Goal: Task Accomplishment & Management: Manage account settings

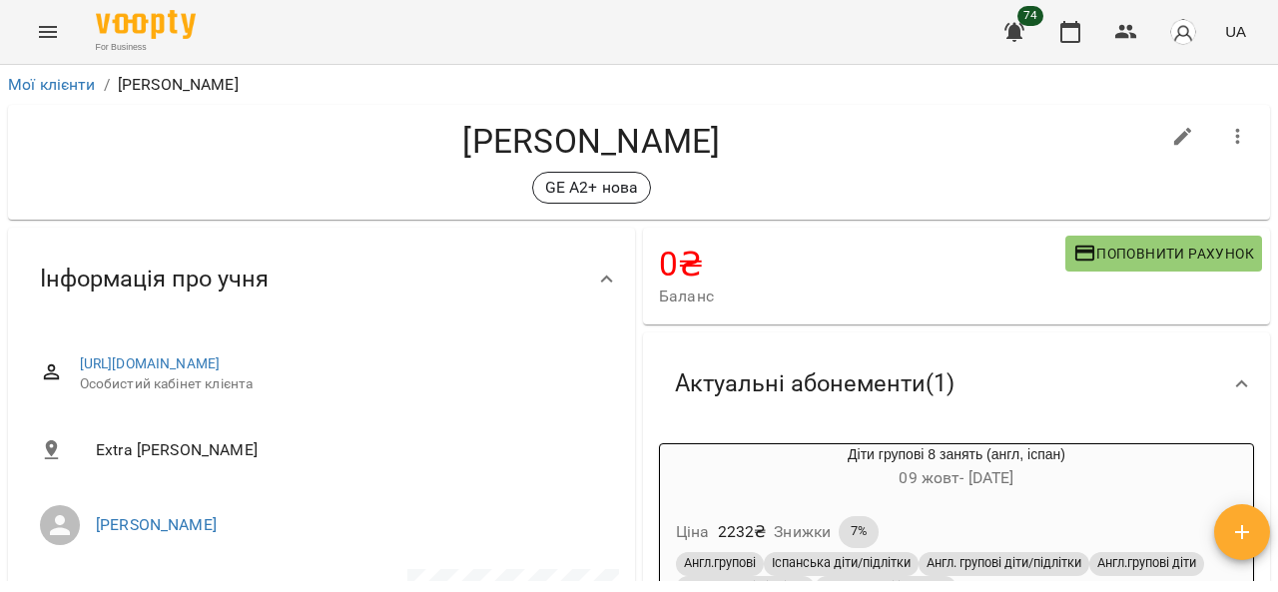
click at [54, 22] on icon "Menu" at bounding box center [48, 32] width 24 height 24
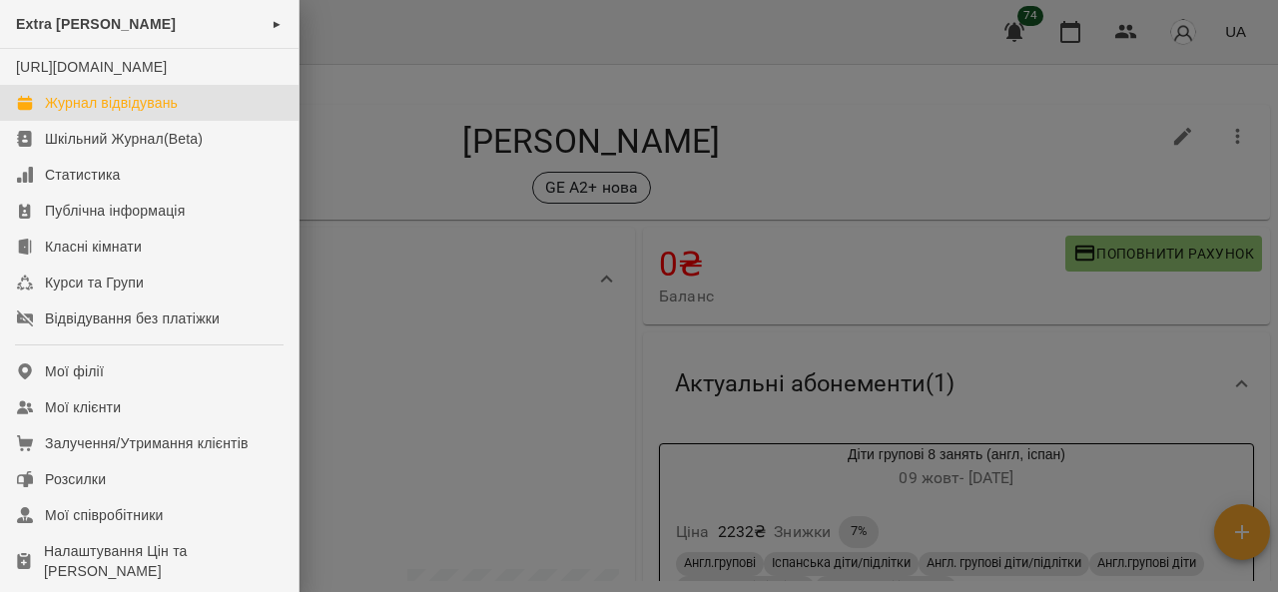
click at [123, 113] on div "Журнал відвідувань" at bounding box center [111, 103] width 133 height 20
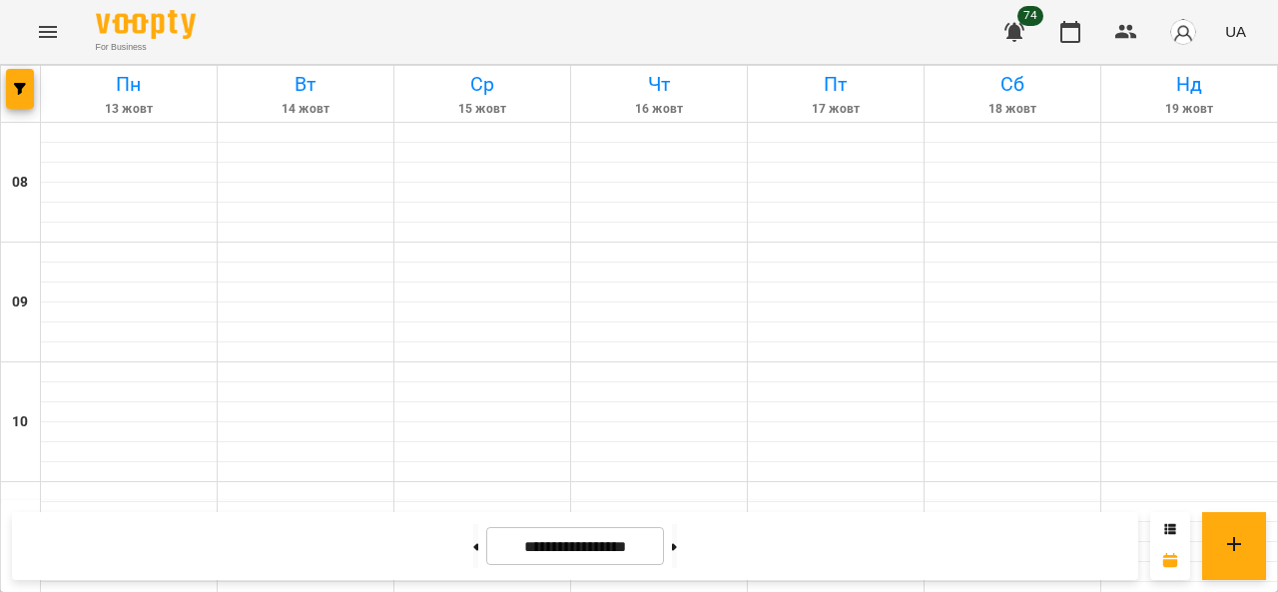
scroll to position [999, 0]
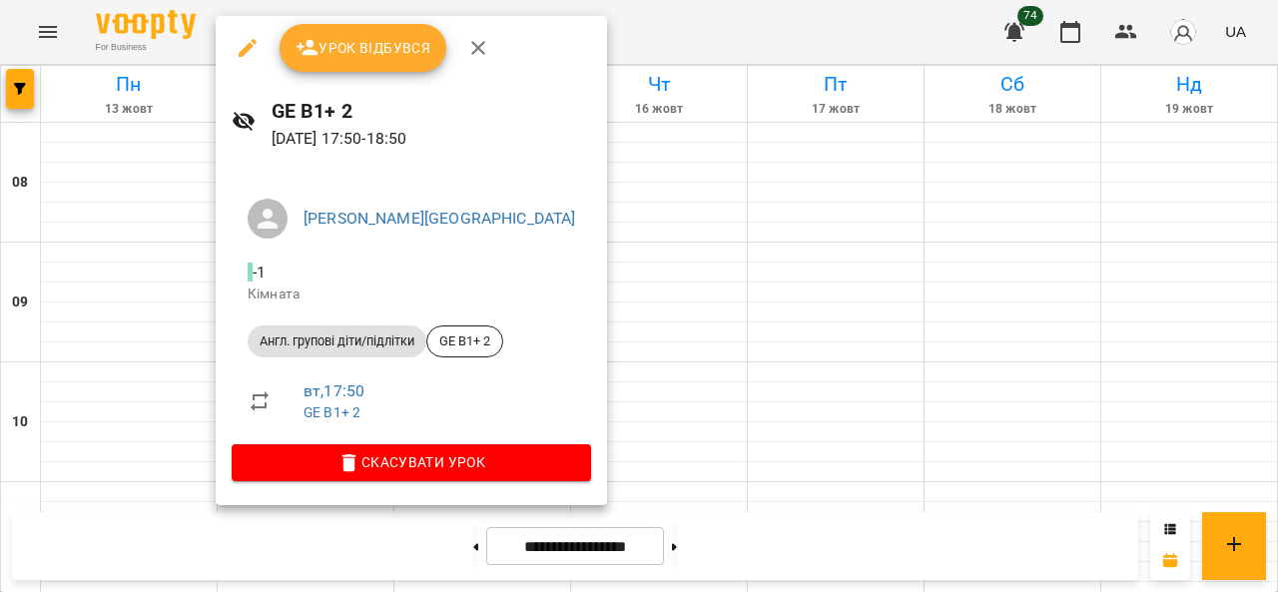
click at [327, 37] on span "Урок відбувся" at bounding box center [364, 48] width 136 height 24
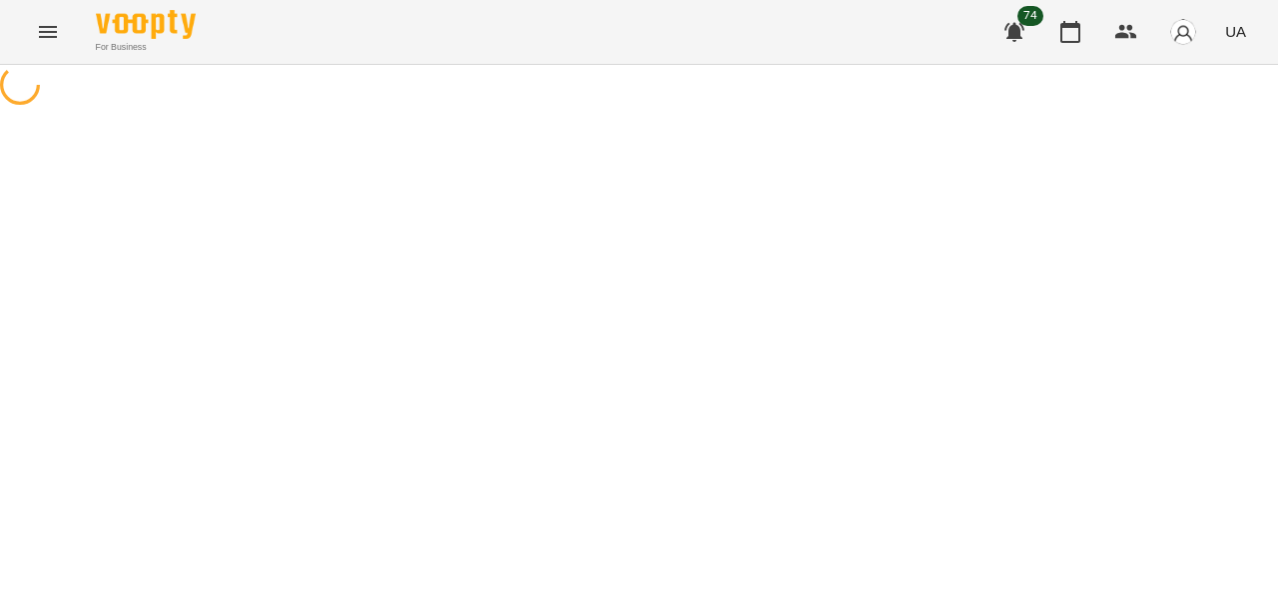
click at [372, 53] on div "For Business 74 UA" at bounding box center [639, 32] width 1278 height 64
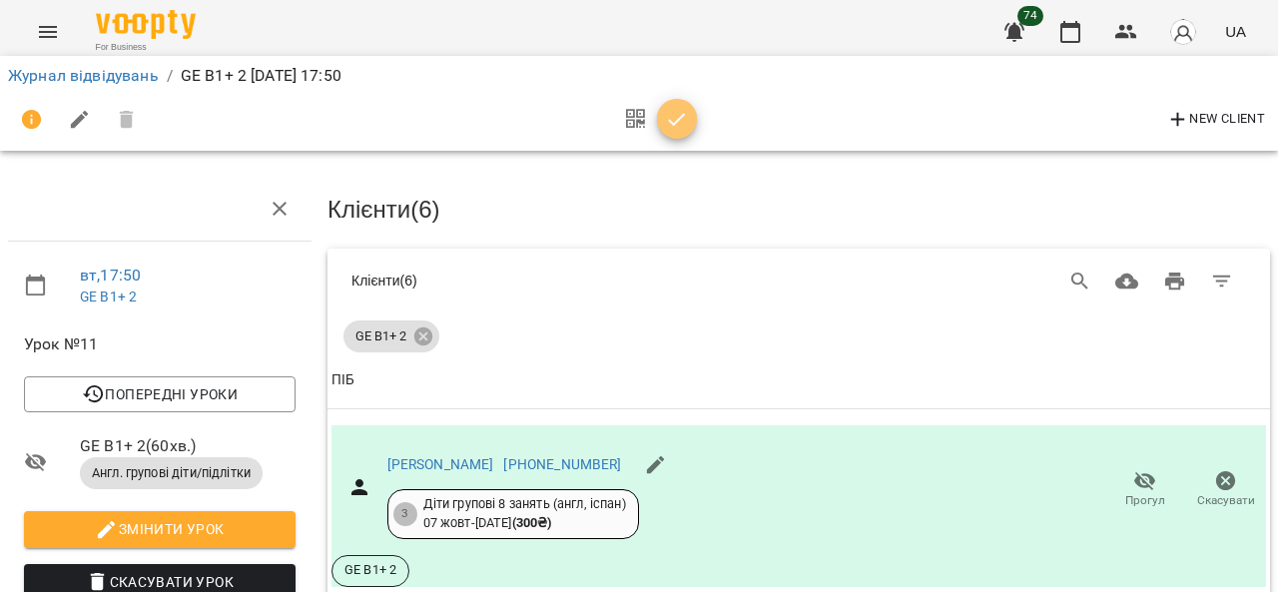
click at [671, 131] on button "button" at bounding box center [677, 119] width 40 height 40
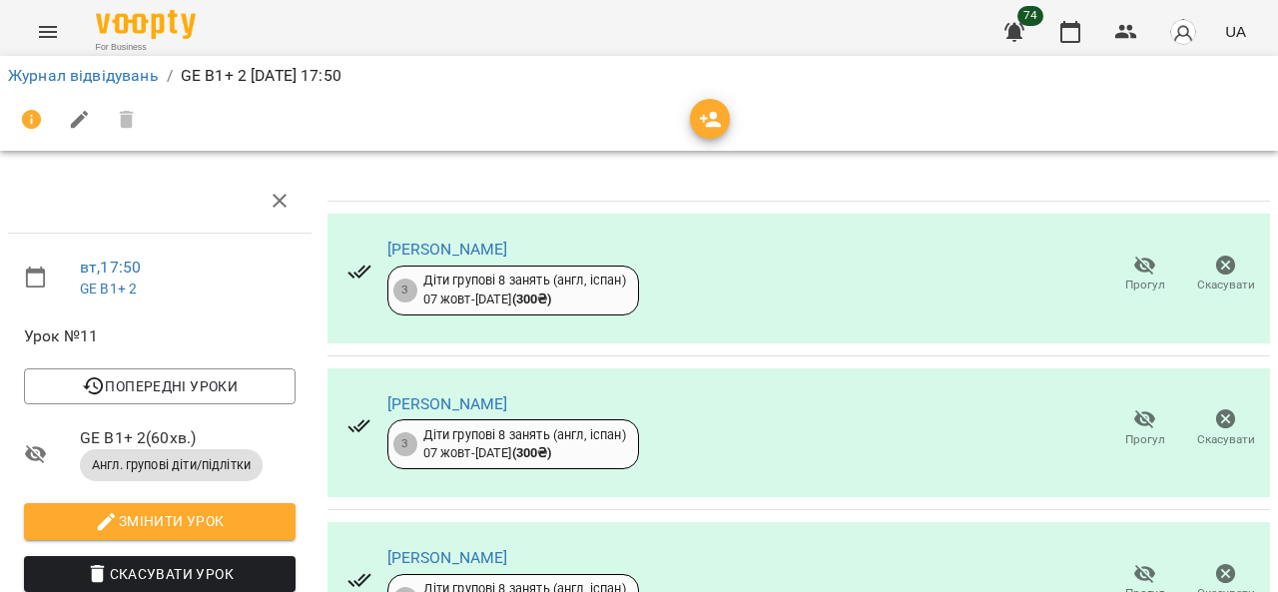
scroll to position [571, 0]
click at [100, 80] on link "Журнал відвідувань" at bounding box center [83, 75] width 151 height 19
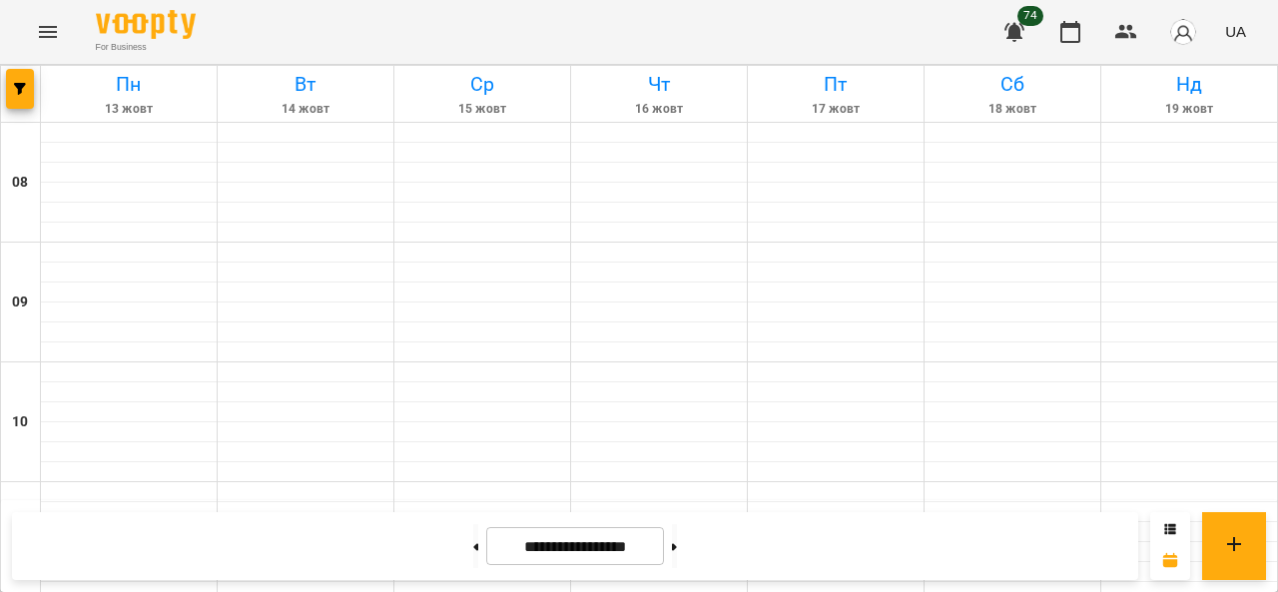
scroll to position [1097, 0]
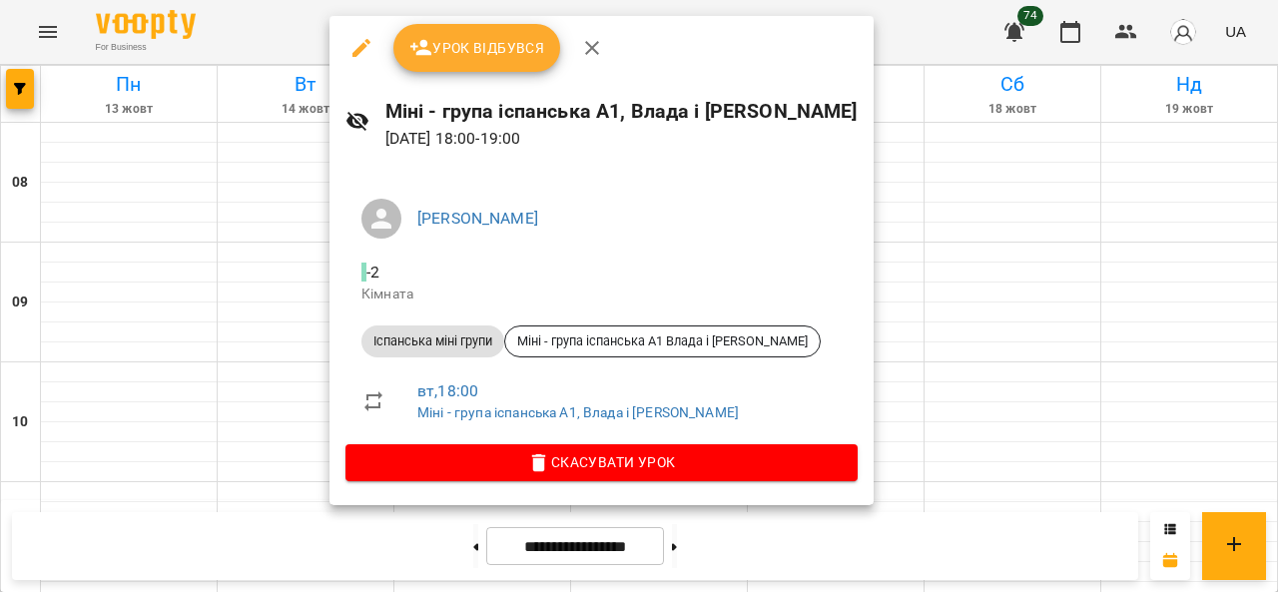
click at [491, 37] on span "Урок відбувся" at bounding box center [477, 48] width 136 height 24
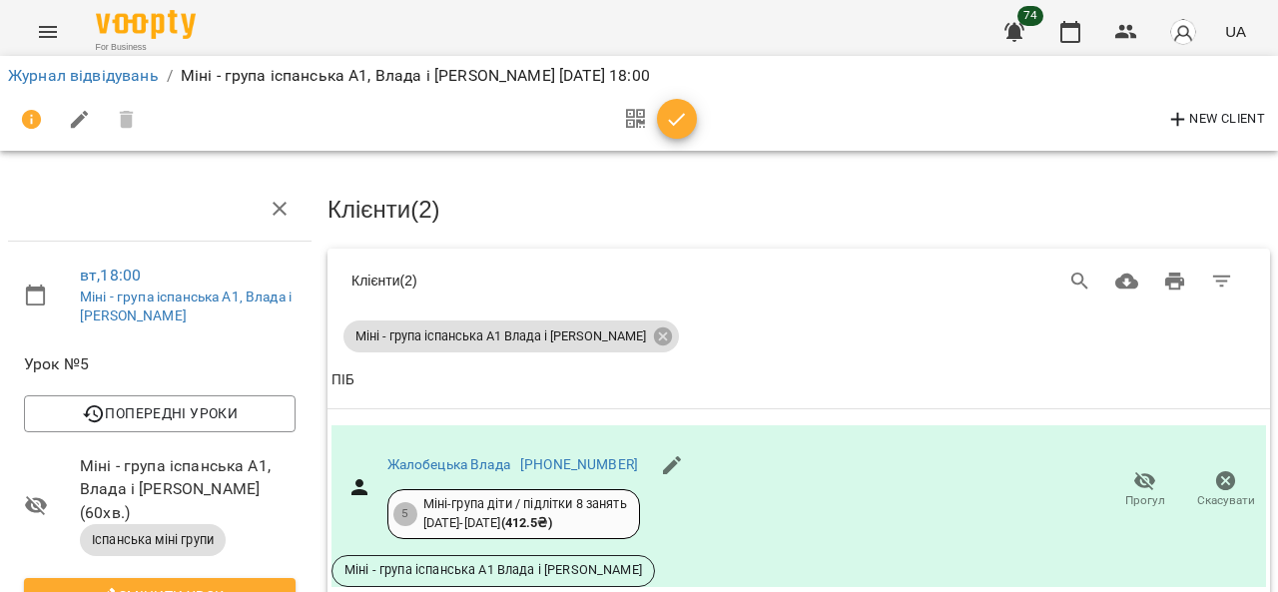
click at [678, 129] on icon "button" at bounding box center [677, 120] width 24 height 24
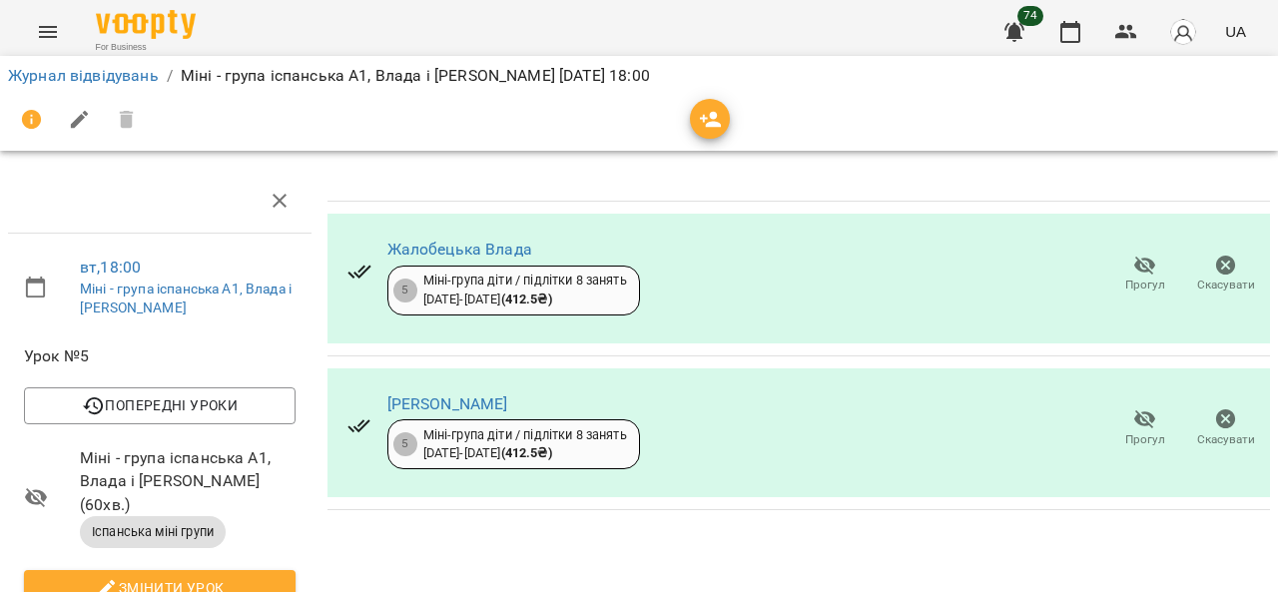
scroll to position [200, 0]
click at [65, 81] on link "Журнал відвідувань" at bounding box center [83, 75] width 151 height 19
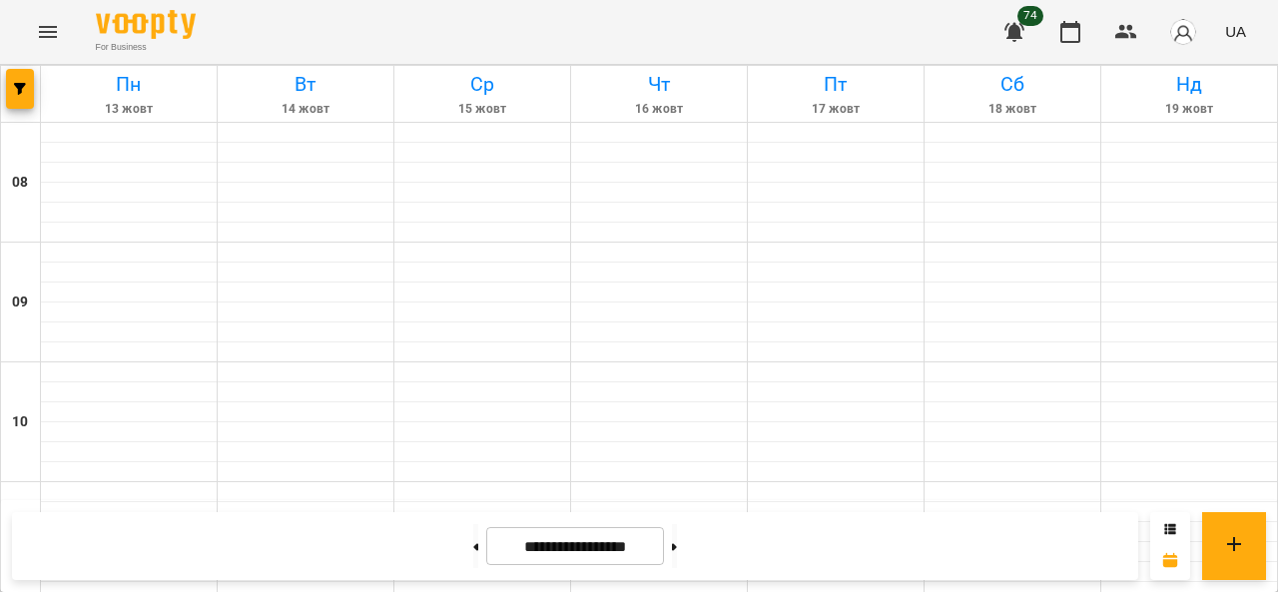
scroll to position [1099, 0]
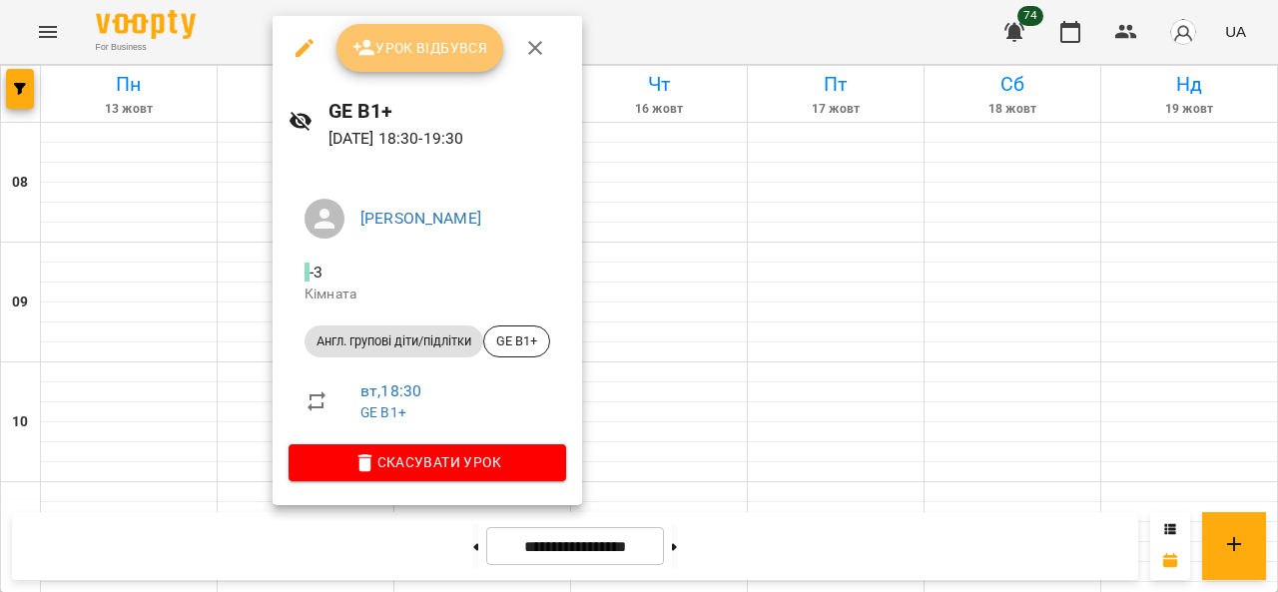
click at [410, 56] on span "Урок відбувся" at bounding box center [421, 48] width 136 height 24
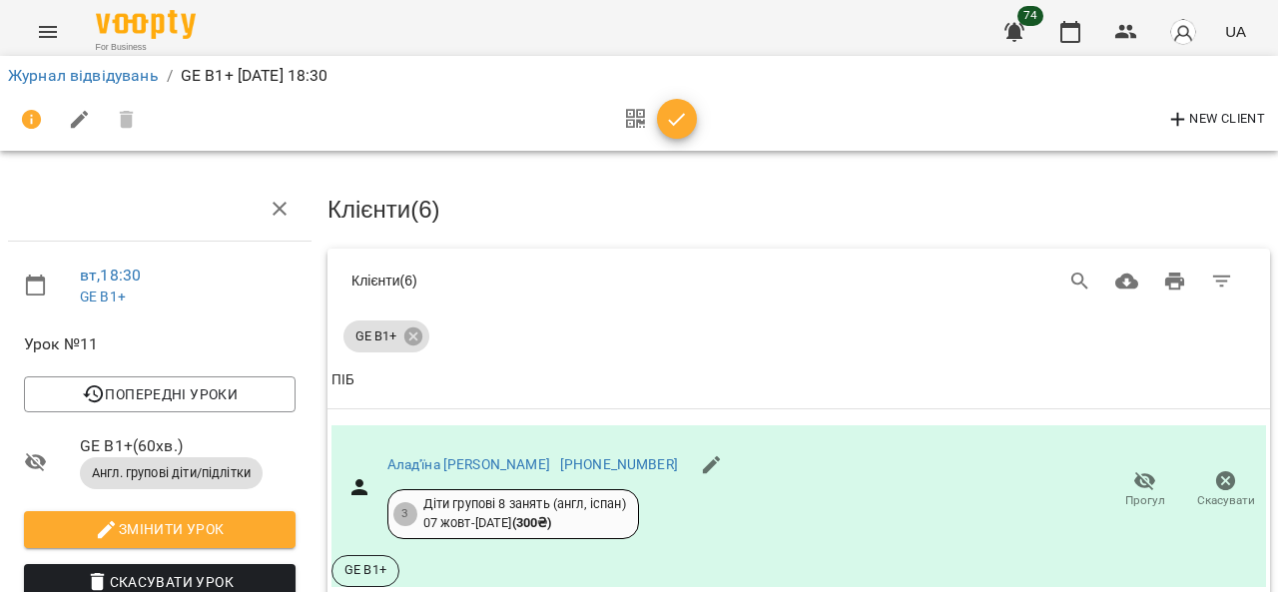
click at [682, 121] on icon "button" at bounding box center [677, 120] width 24 height 24
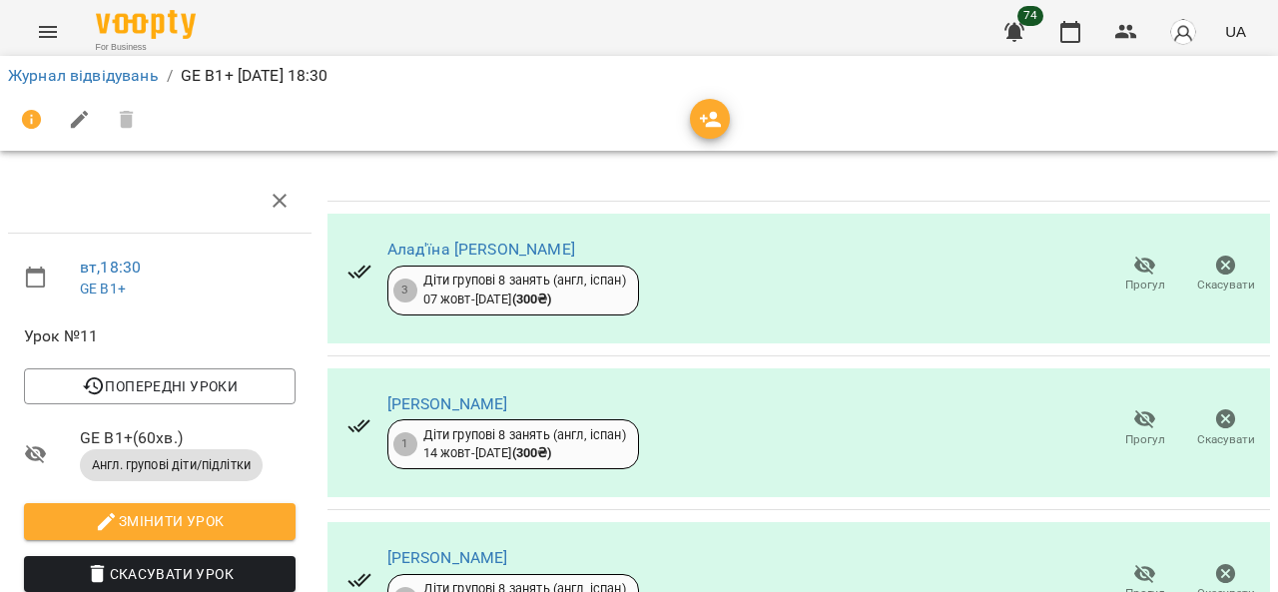
scroll to position [571, 0]
click at [116, 79] on link "Журнал відвідувань" at bounding box center [83, 75] width 151 height 19
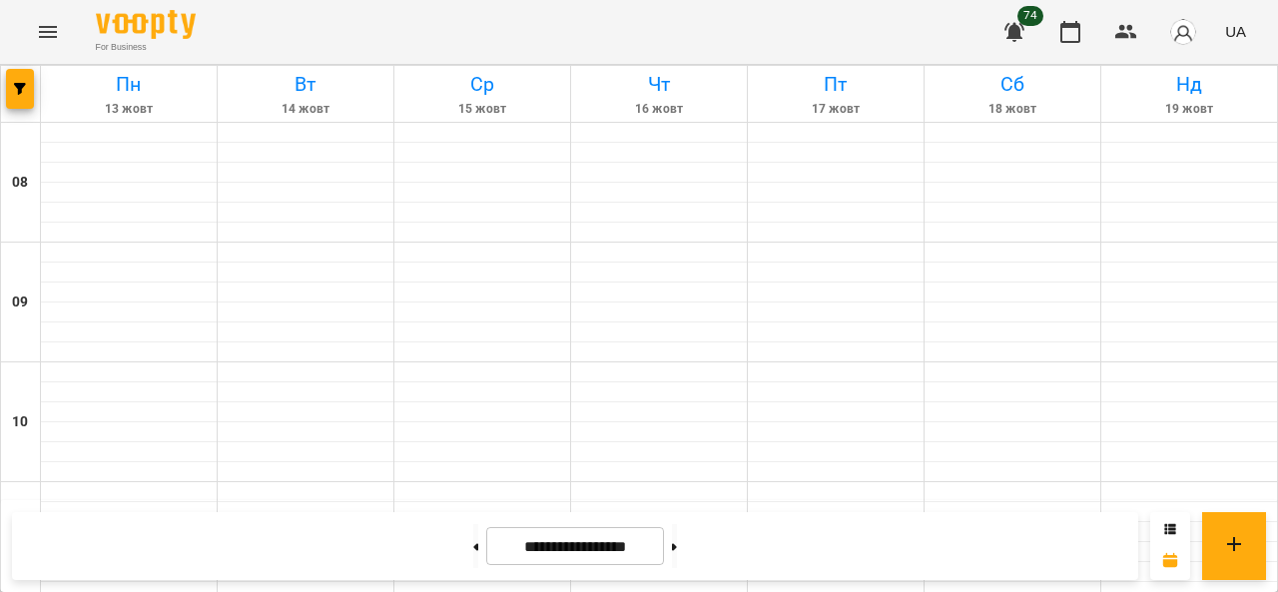
scroll to position [1099, 0]
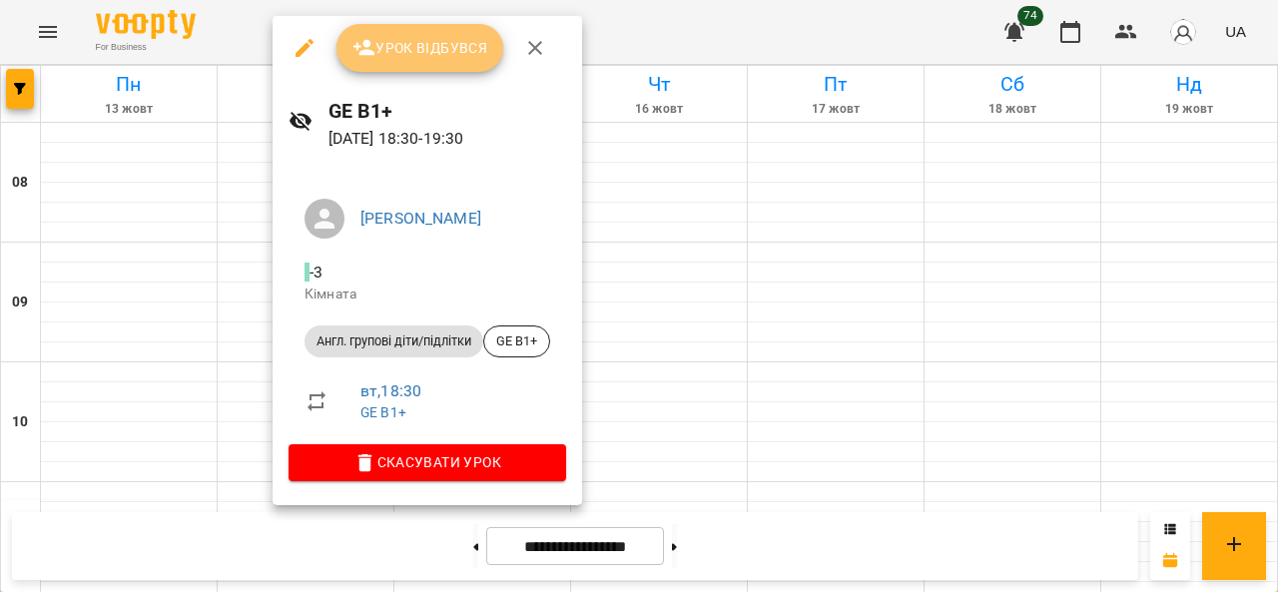
click at [387, 37] on span "Урок відбувся" at bounding box center [421, 48] width 136 height 24
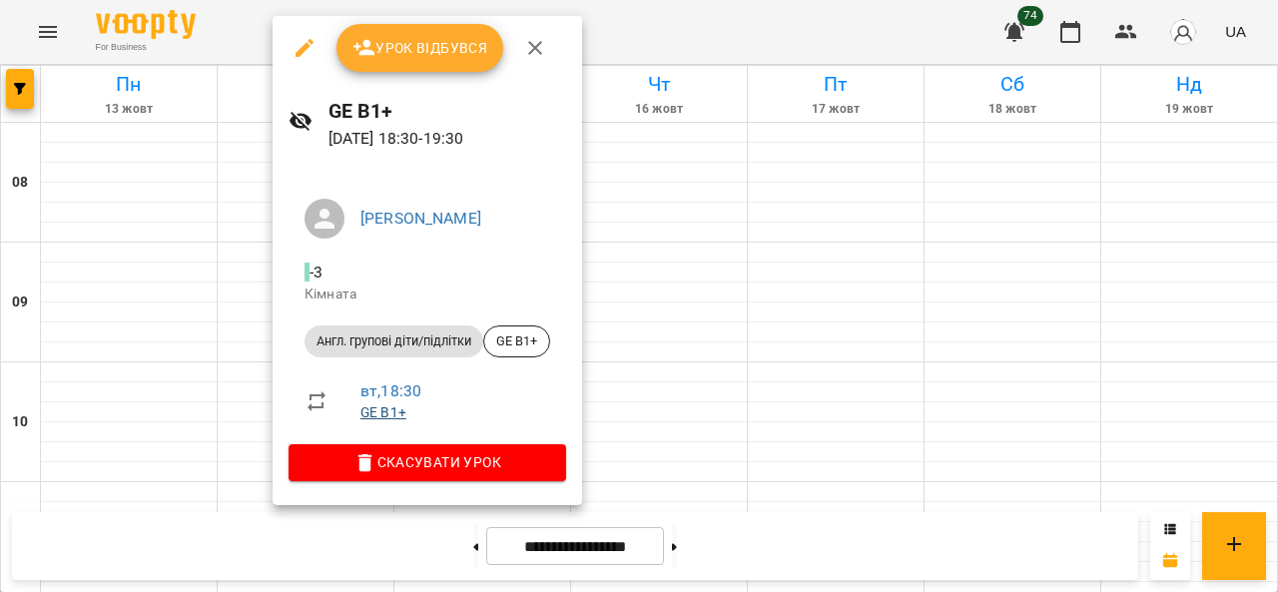
click at [377, 412] on link "GE B1+" at bounding box center [384, 413] width 46 height 16
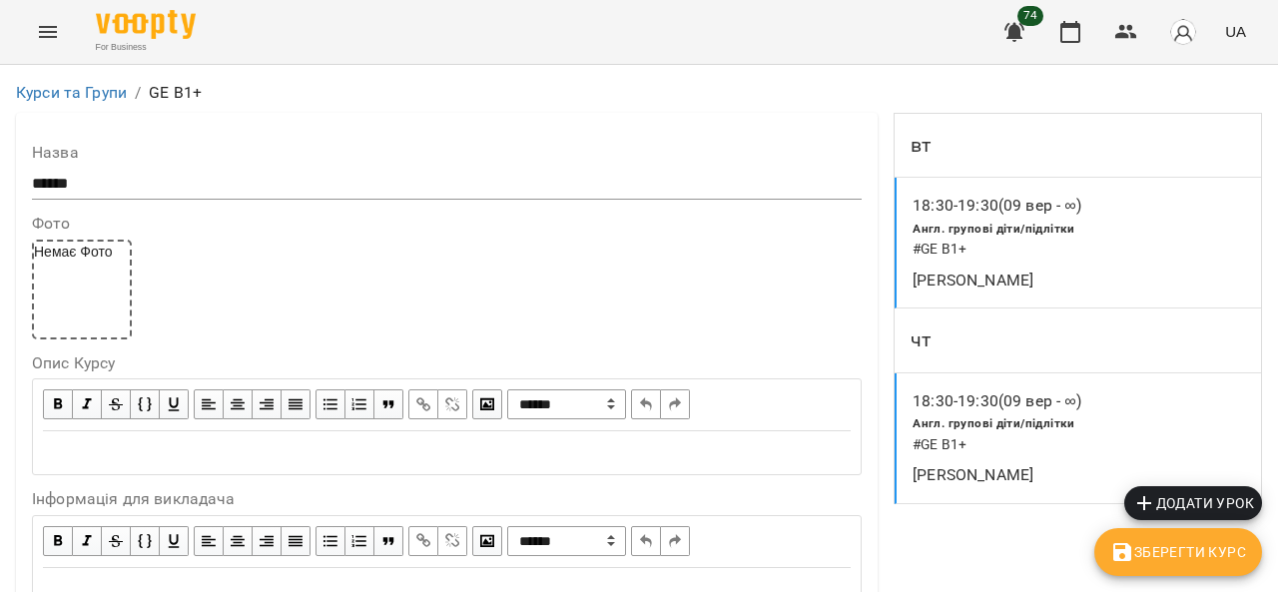
scroll to position [910, 0]
click at [51, 29] on icon "Menu" at bounding box center [48, 32] width 24 height 24
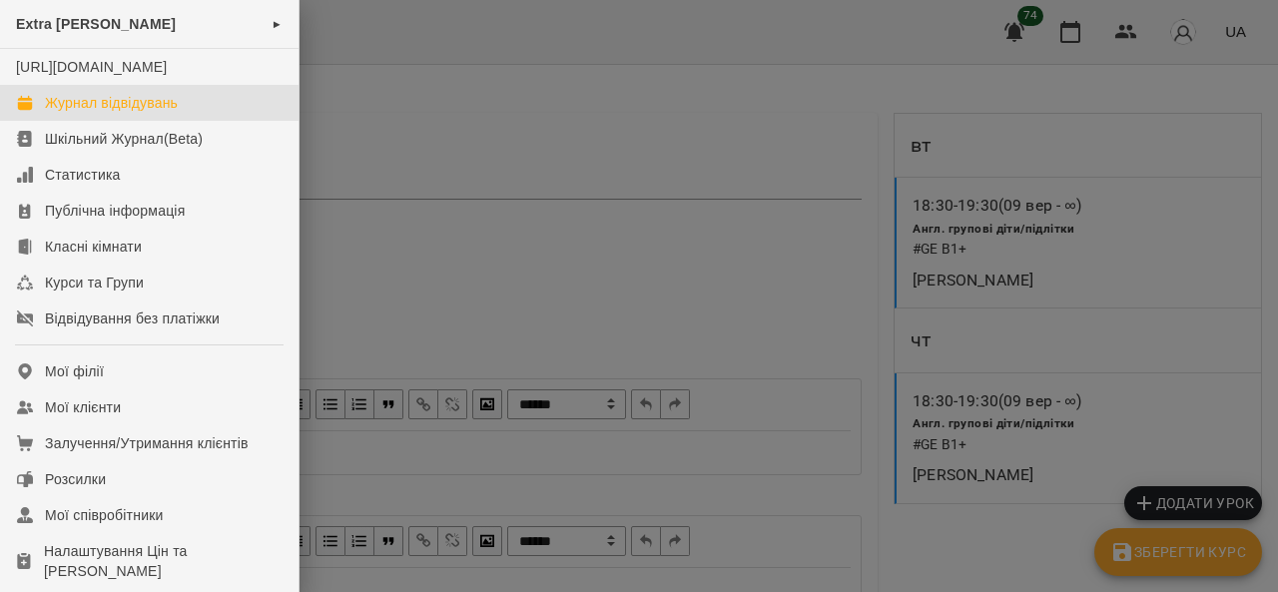
click at [84, 113] on div "Журнал відвідувань" at bounding box center [111, 103] width 133 height 20
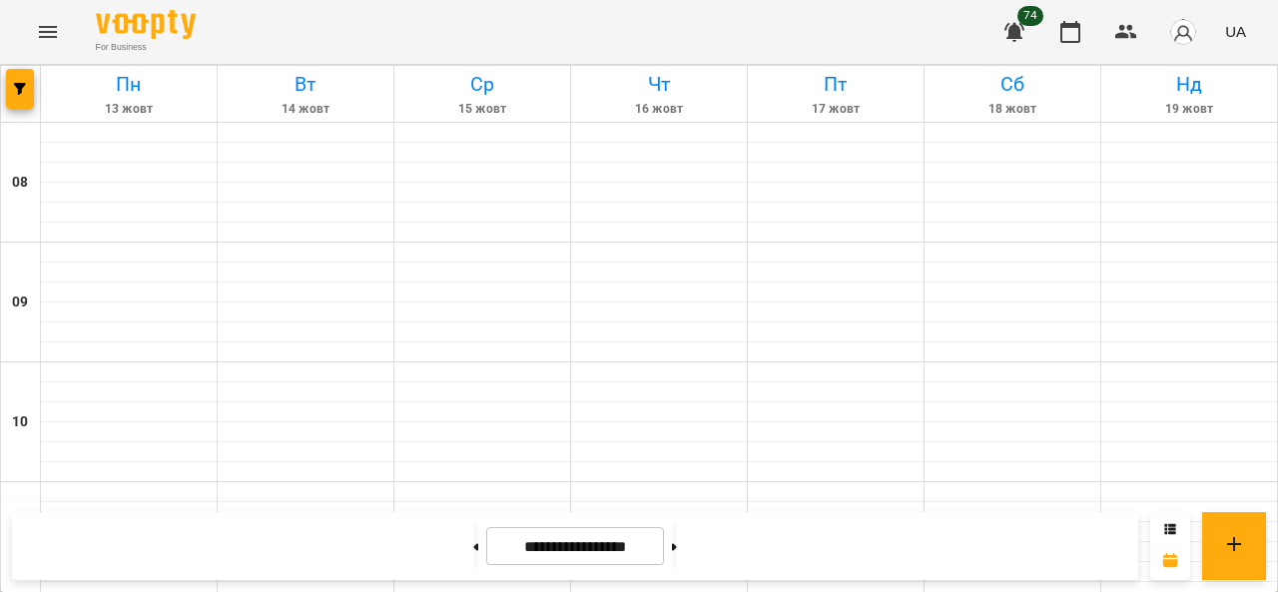
scroll to position [699, 0]
click at [40, 22] on icon "Menu" at bounding box center [48, 32] width 24 height 24
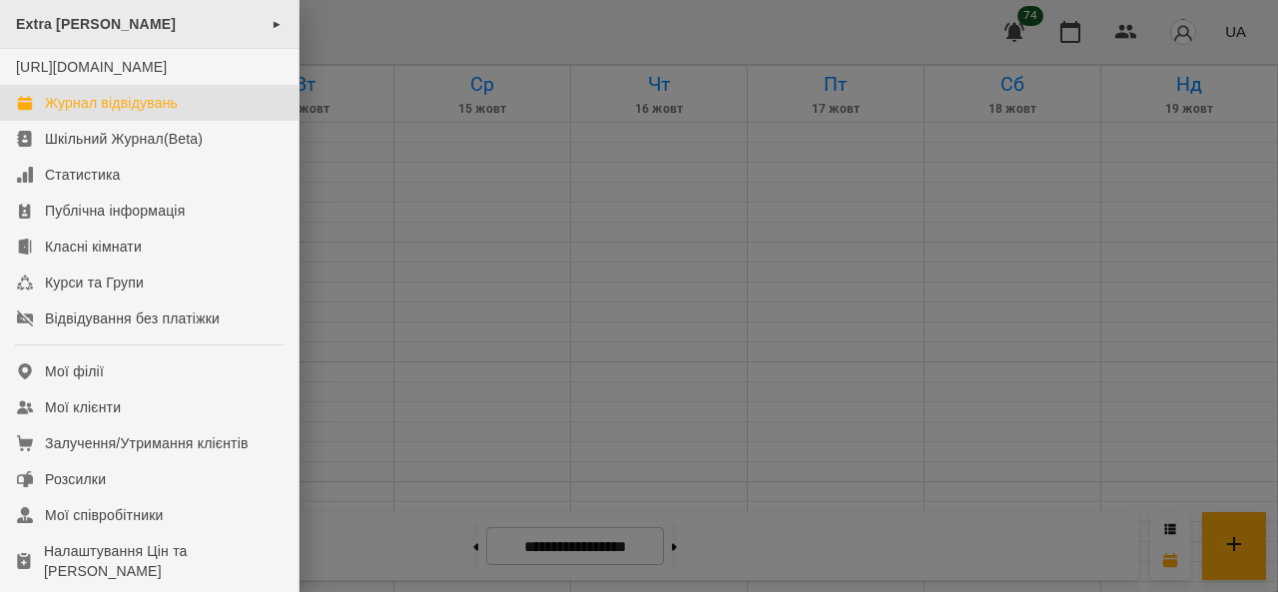
click at [272, 21] on span "►" at bounding box center [277, 24] width 11 height 16
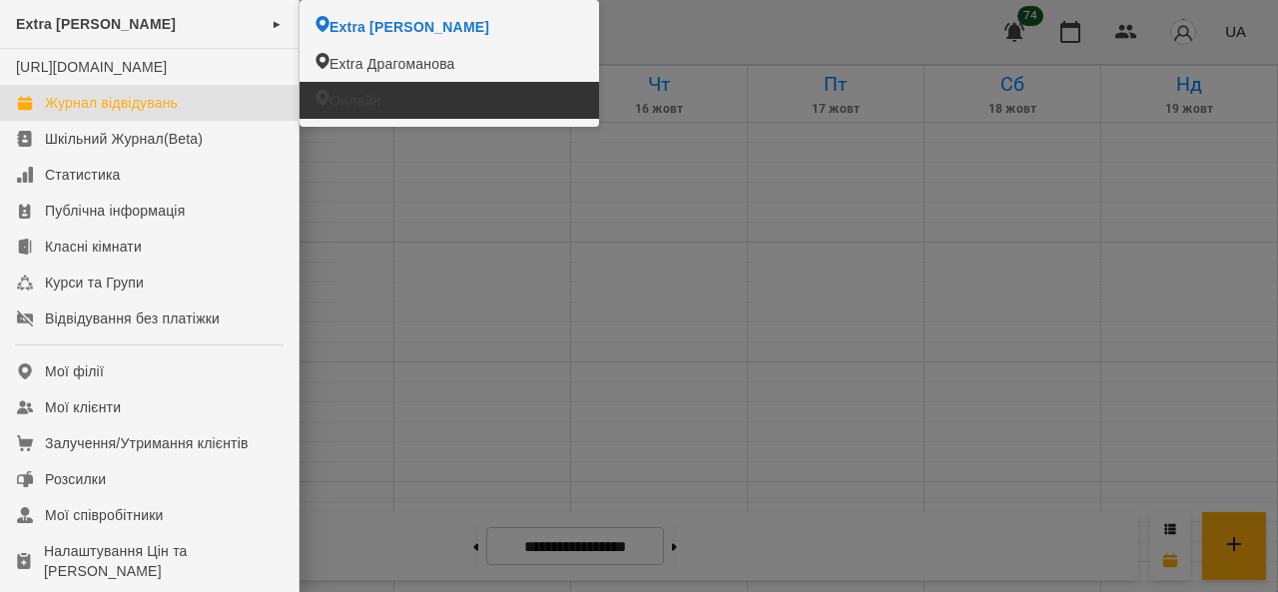
click at [330, 97] on li "Онлайн" at bounding box center [450, 100] width 300 height 37
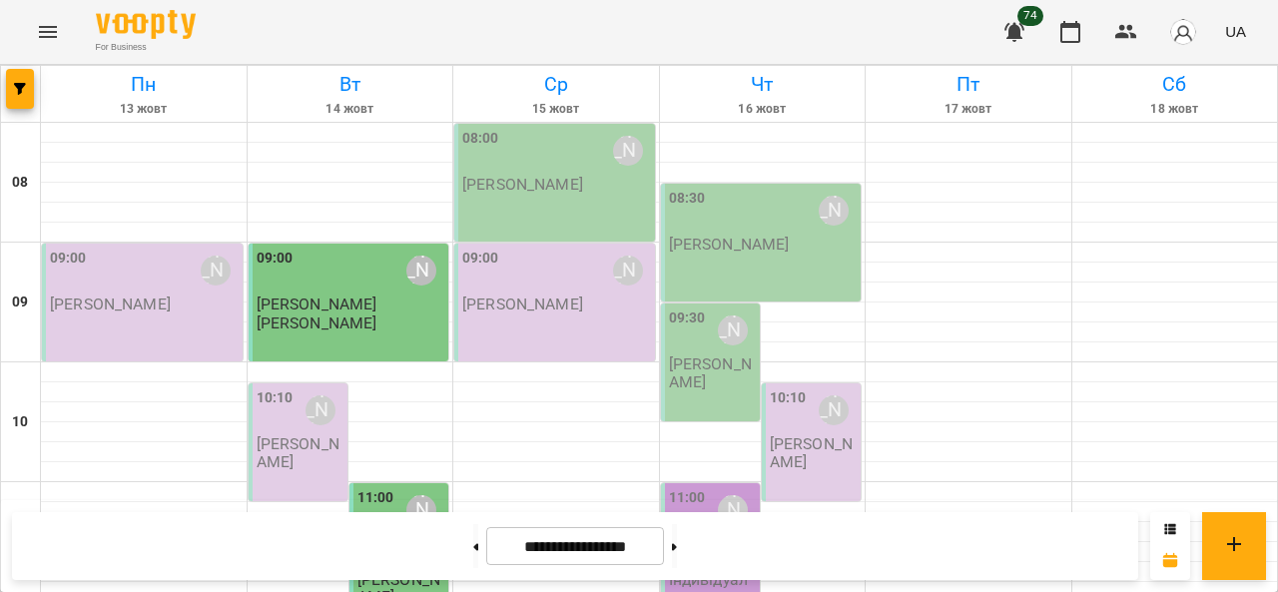
scroll to position [100, 0]
click at [324, 315] on div "Ломаєва Наталія" at bounding box center [317, 324] width 121 height 18
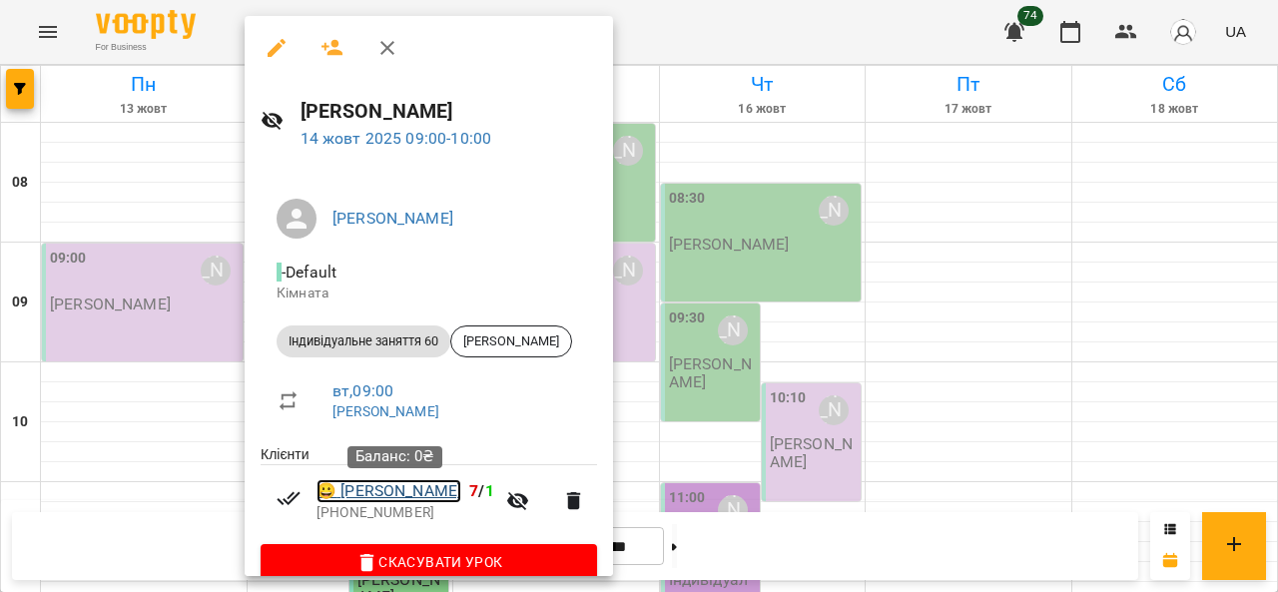
click at [370, 492] on link "😀 Ломаєва Наталія" at bounding box center [389, 491] width 145 height 24
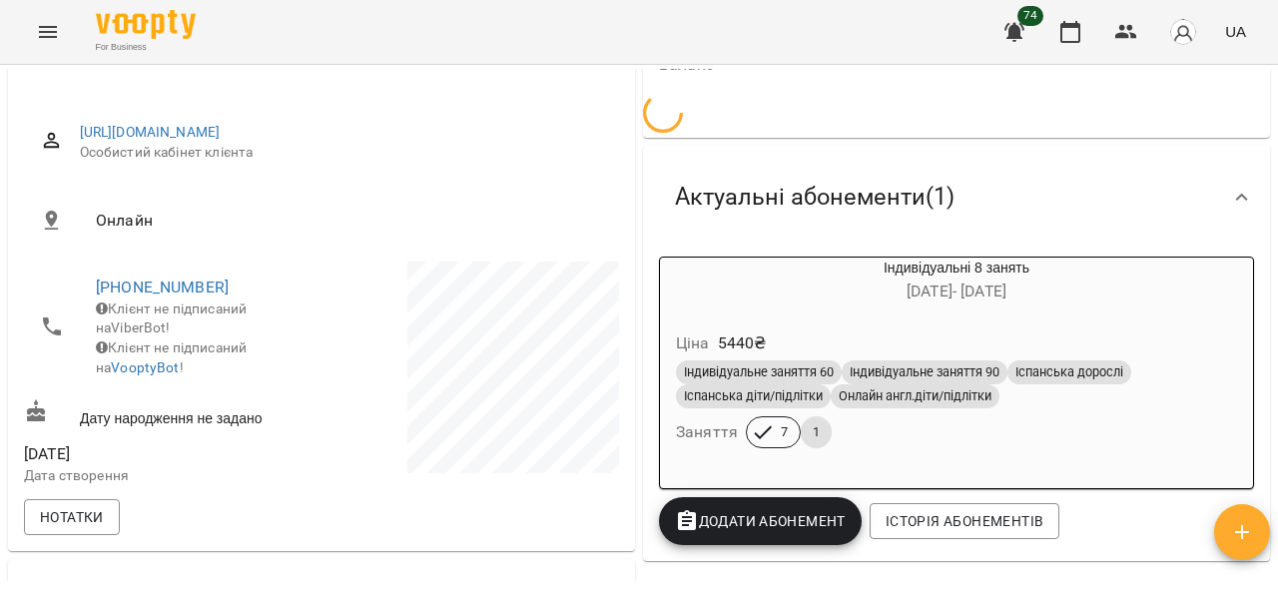
scroll to position [250, 0]
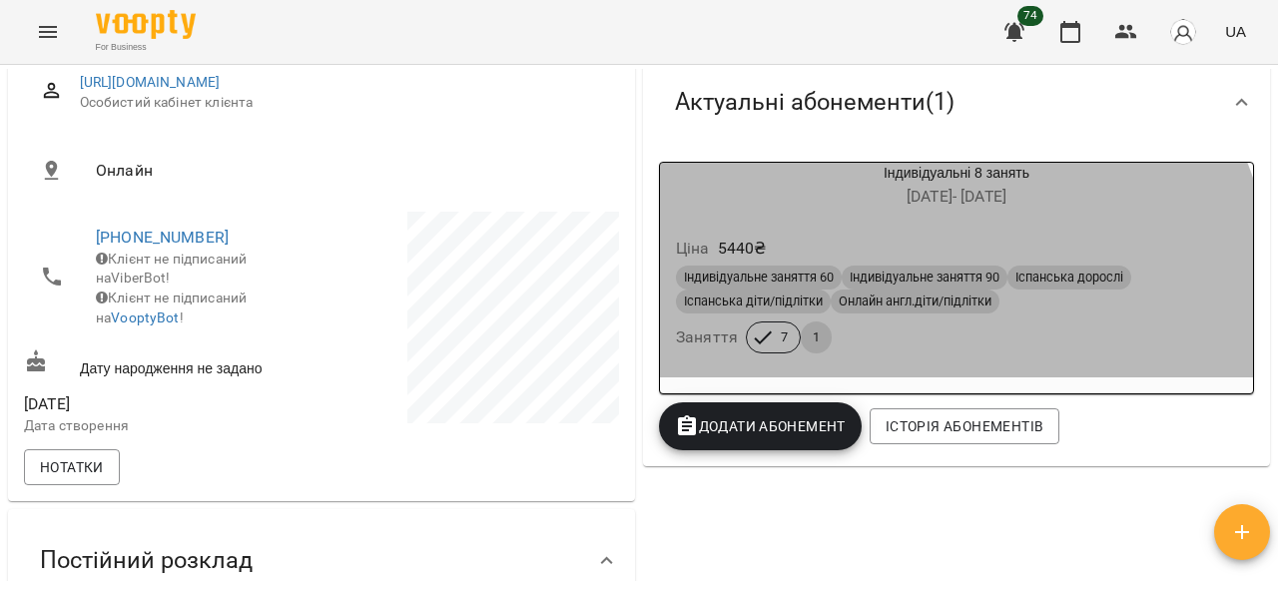
click at [769, 344] on span "7" at bounding box center [784, 338] width 31 height 18
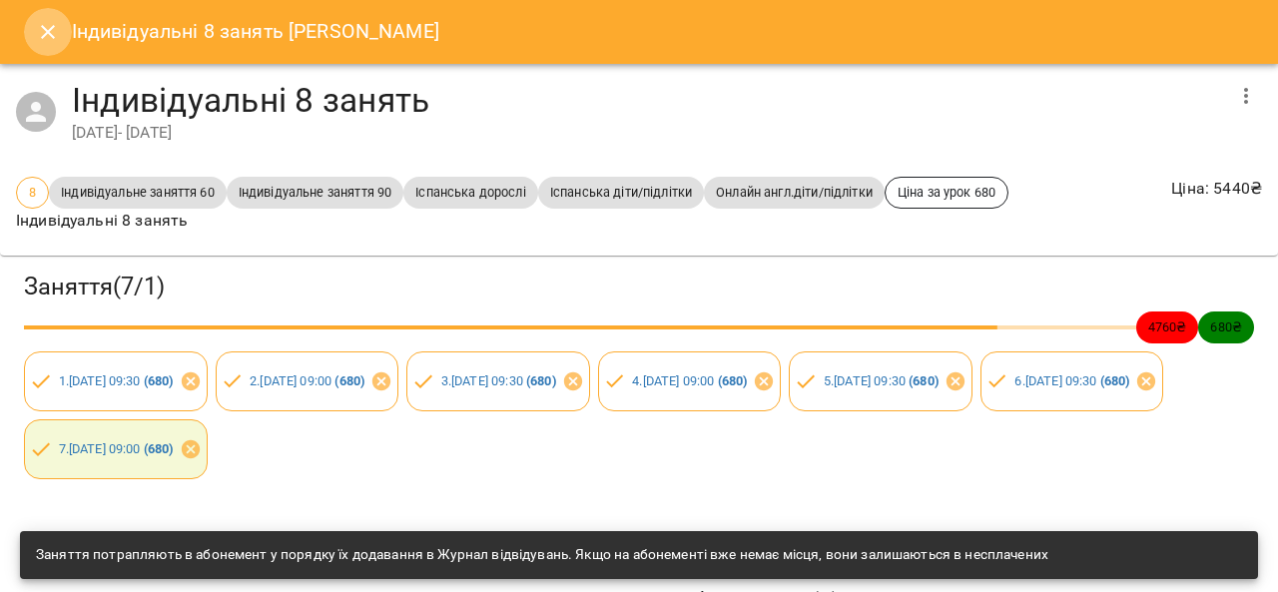
click at [46, 29] on icon "Close" at bounding box center [48, 32] width 14 height 14
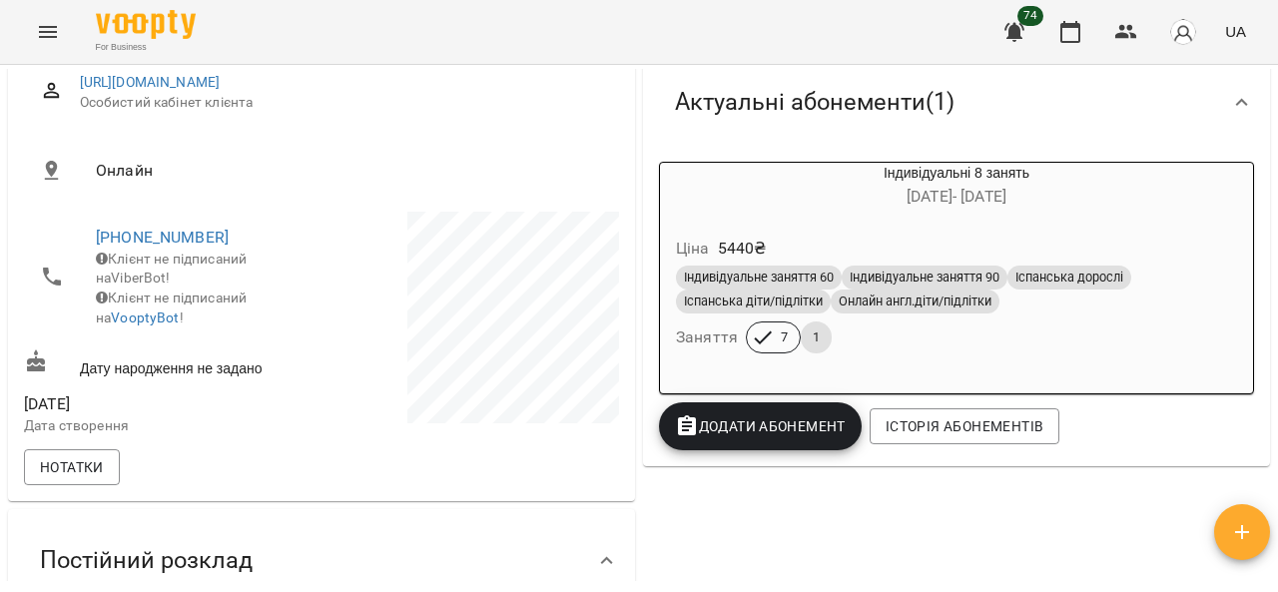
scroll to position [0, 0]
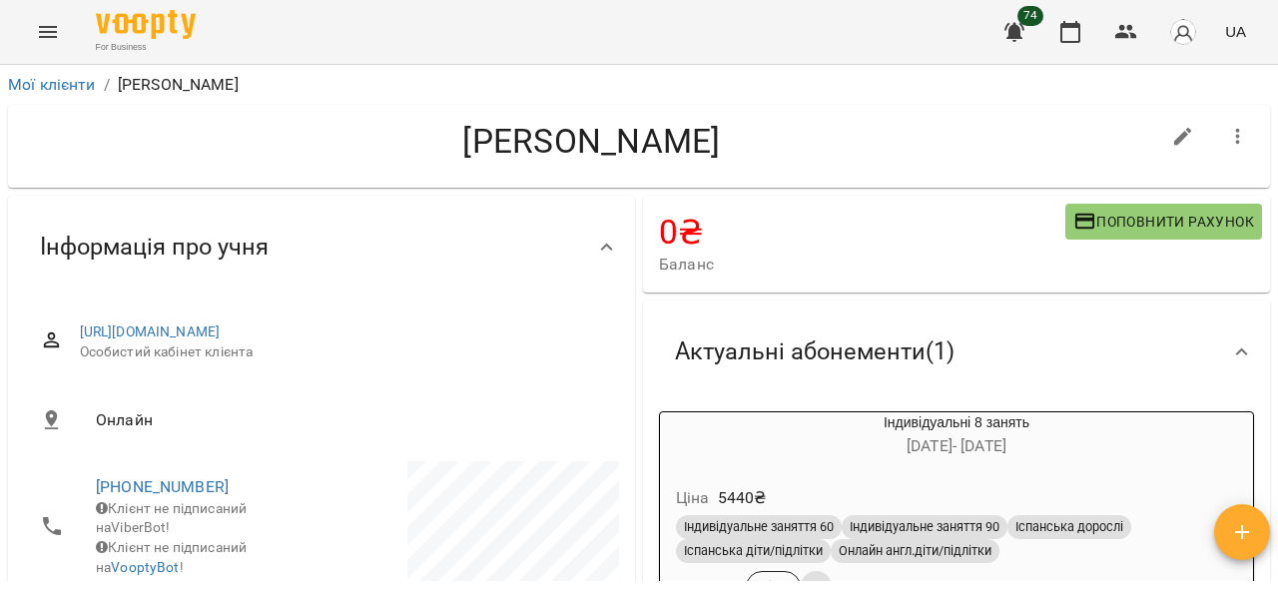
click at [47, 32] on icon "Menu" at bounding box center [48, 32] width 18 height 12
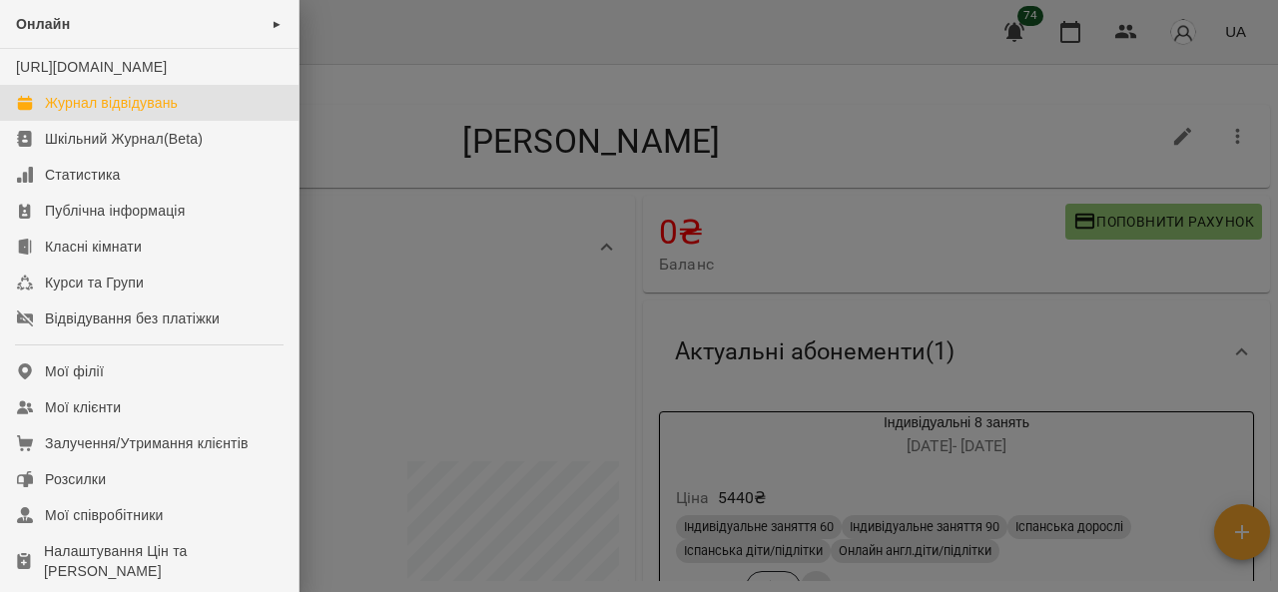
click at [88, 113] on div "Журнал відвідувань" at bounding box center [111, 103] width 133 height 20
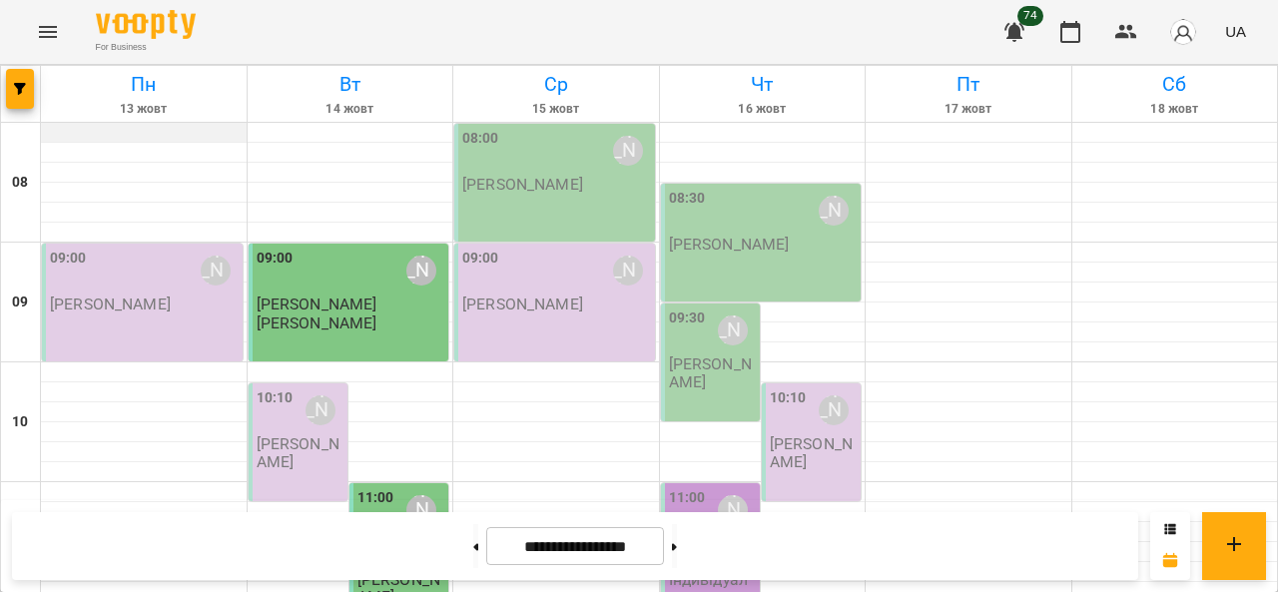
click at [47, 139] on div at bounding box center [144, 133] width 206 height 20
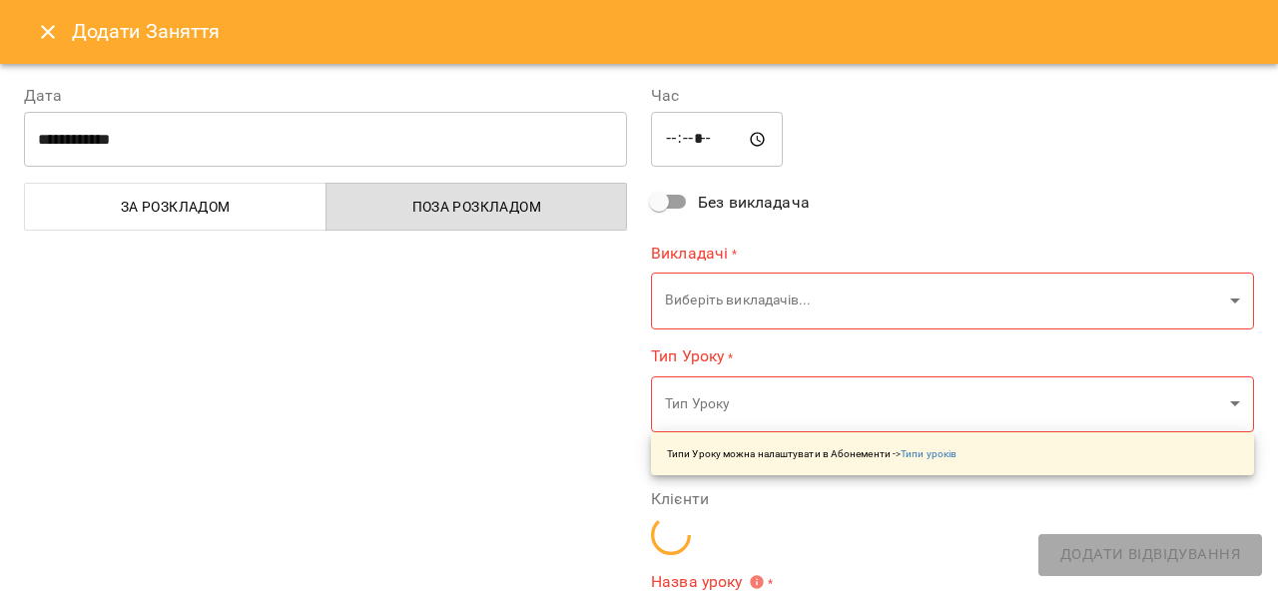
type input "**********"
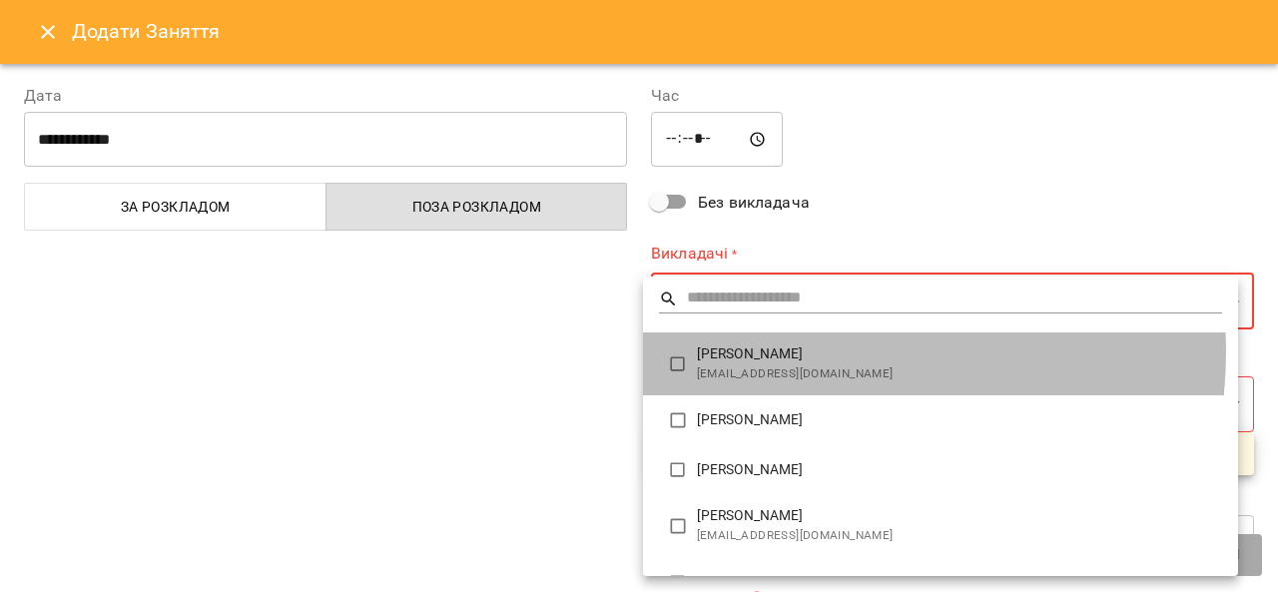
click at [792, 352] on span "[PERSON_NAME]" at bounding box center [959, 355] width 525 height 20
type input "**********"
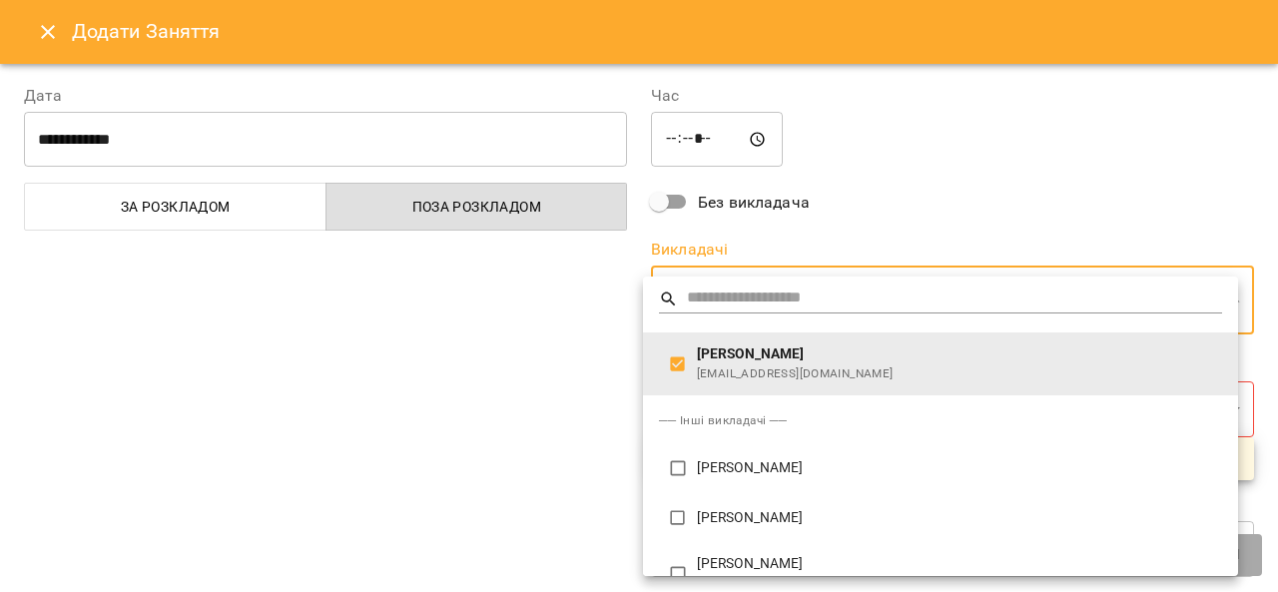
click at [443, 385] on div at bounding box center [639, 296] width 1278 height 592
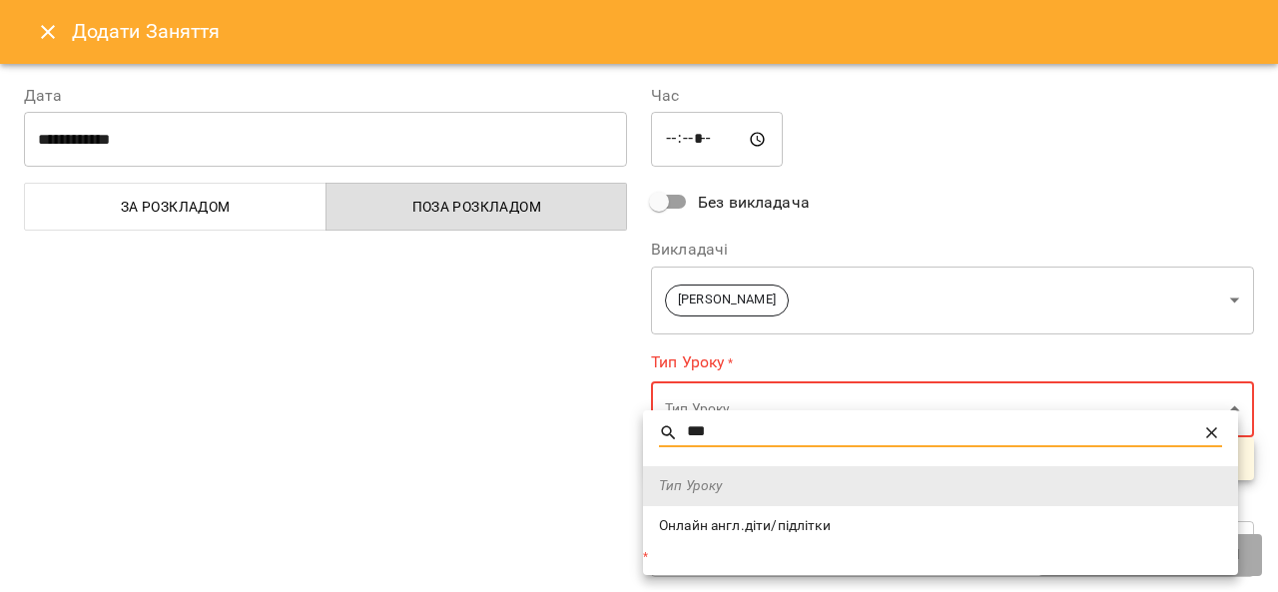
drag, startPoint x: 803, startPoint y: 434, endPoint x: 636, endPoint y: 432, distance: 166.8
click at [640, 431] on div "*** Тип Уроку Онлайн англ.діти/підлітки *" at bounding box center [639, 296] width 1278 height 592
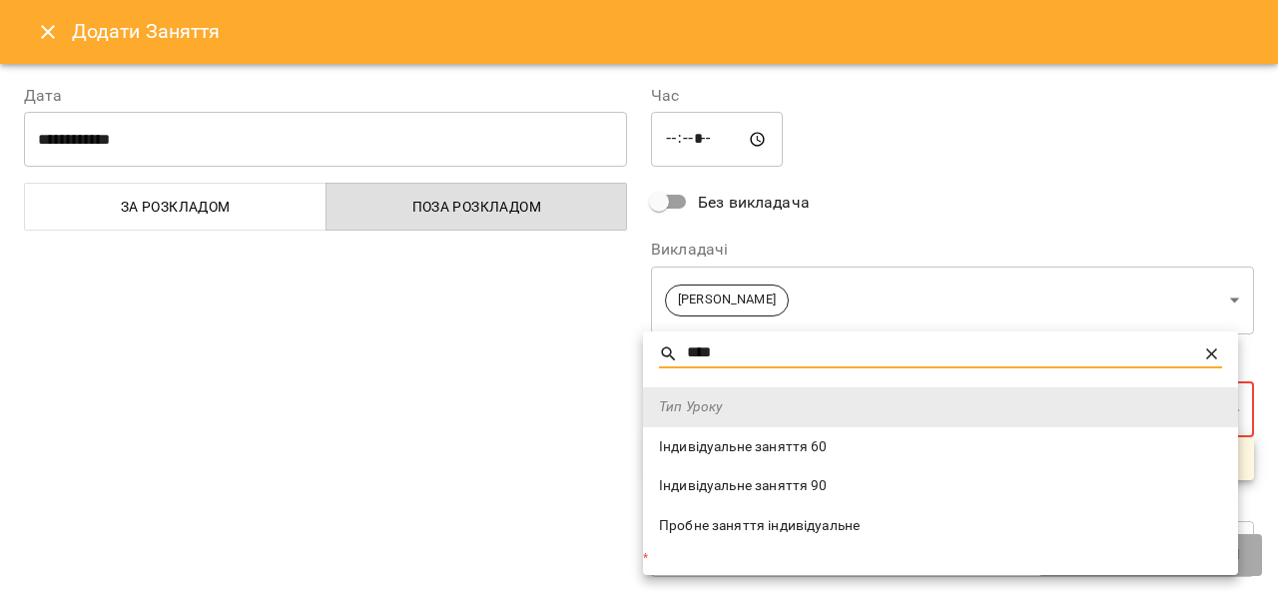
type input "****"
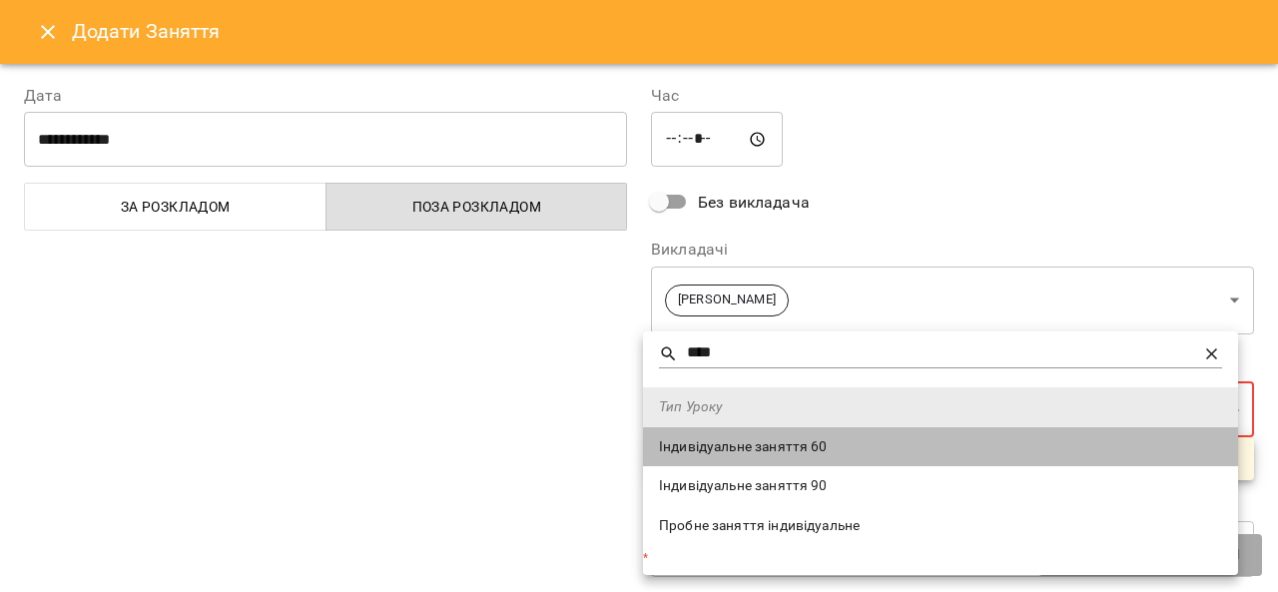
click at [705, 448] on span "Індивідуальне заняття 60" at bounding box center [940, 447] width 563 height 20
type input "**********"
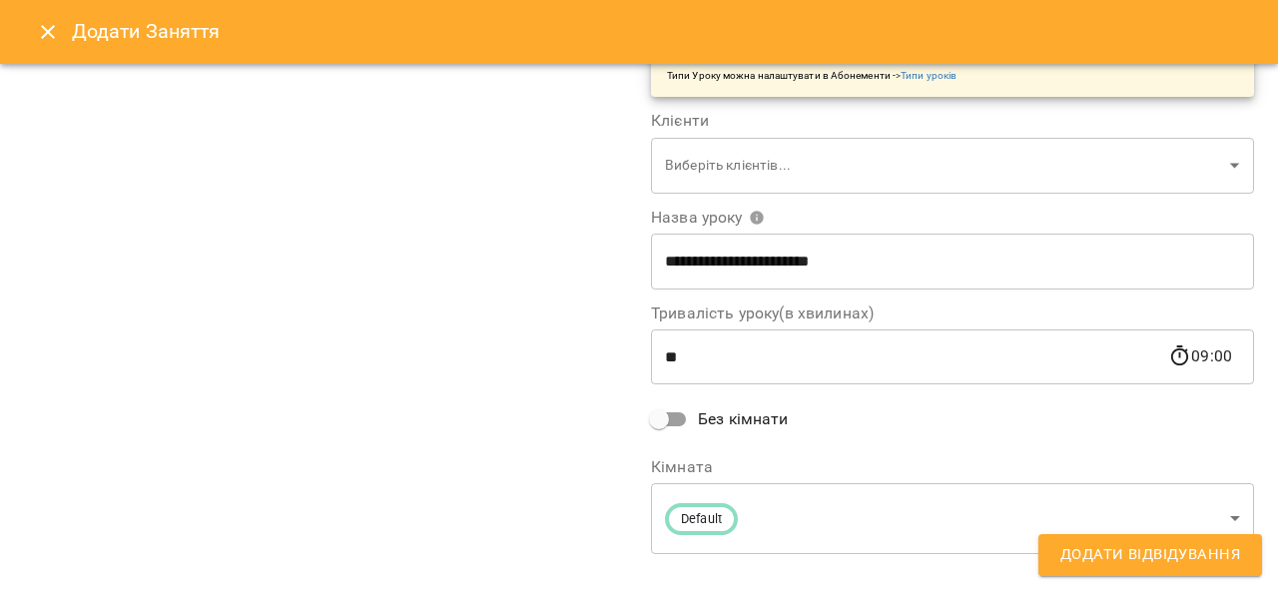
scroll to position [405, 0]
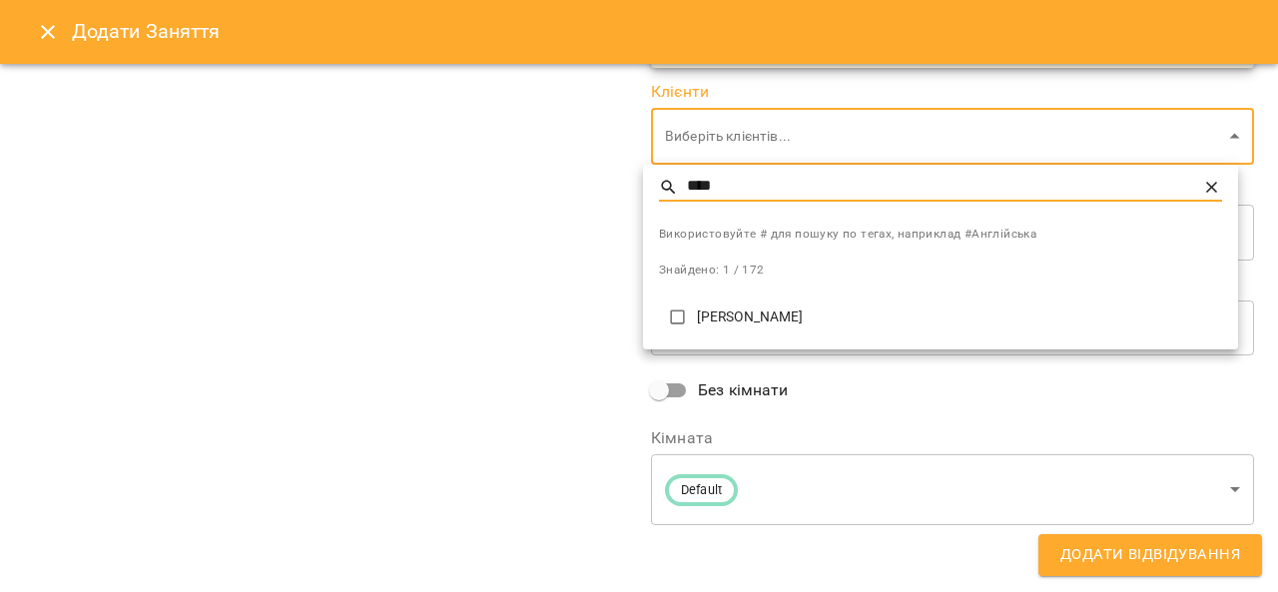
type input "****"
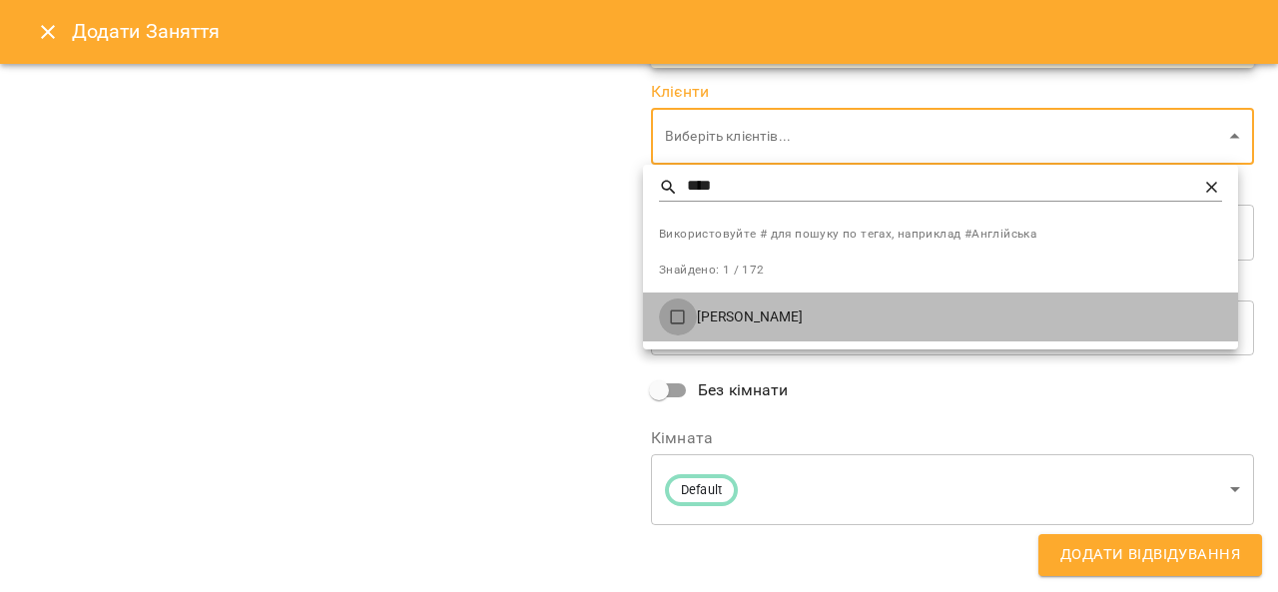
type input "**********"
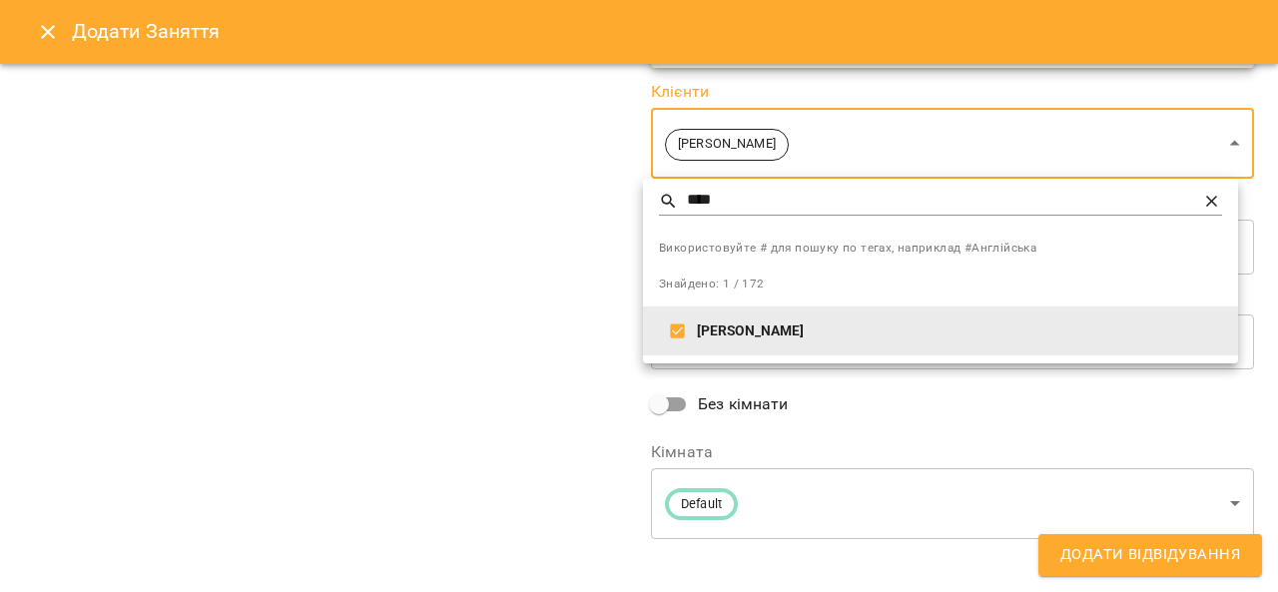
click at [476, 375] on div at bounding box center [639, 296] width 1278 height 592
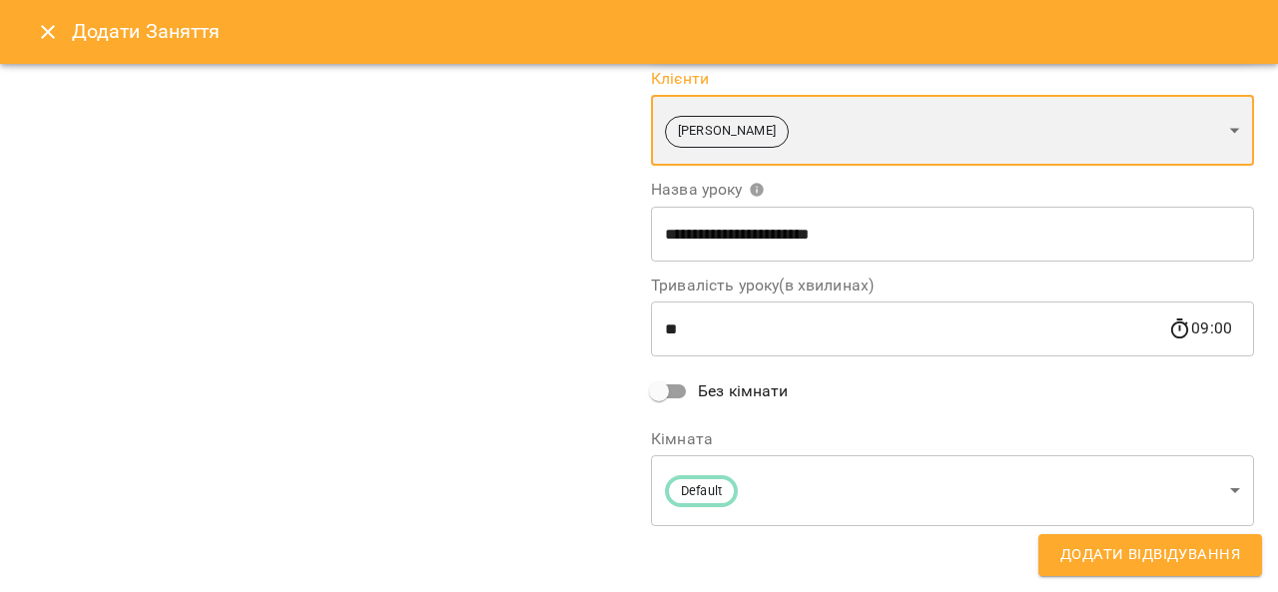
scroll to position [418, 0]
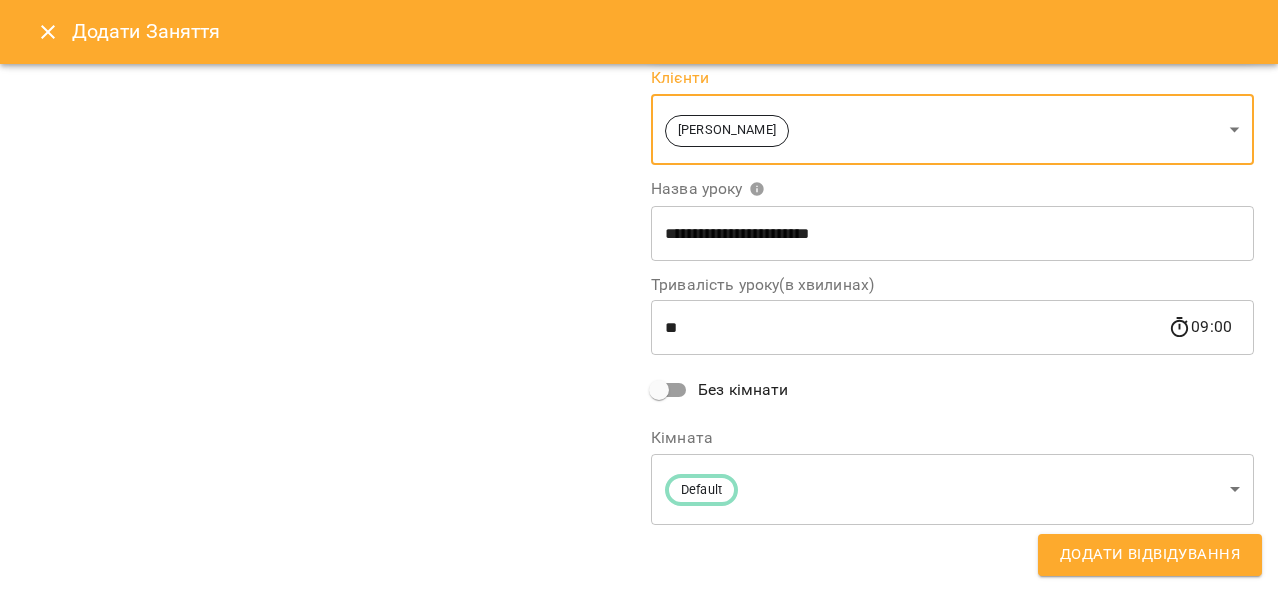
drag, startPoint x: 1177, startPoint y: 558, endPoint x: 833, endPoint y: 403, distance: 377.3
click at [1175, 557] on span "Додати Відвідування" at bounding box center [1151, 555] width 180 height 26
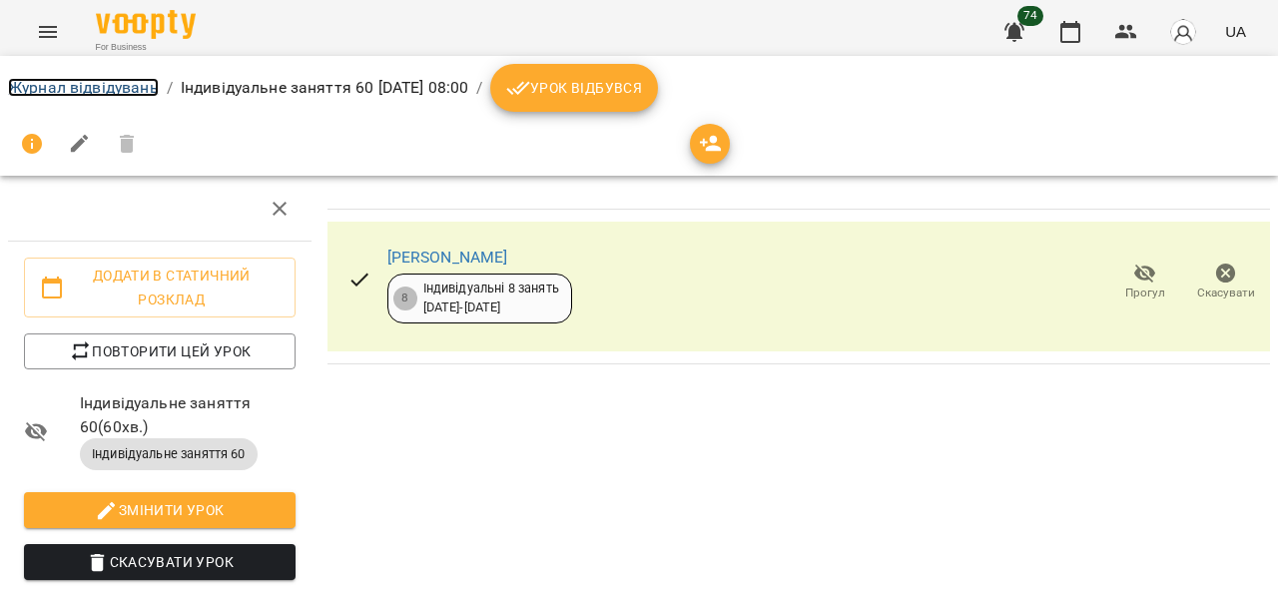
click at [66, 91] on link "Журнал відвідувань" at bounding box center [83, 87] width 151 height 19
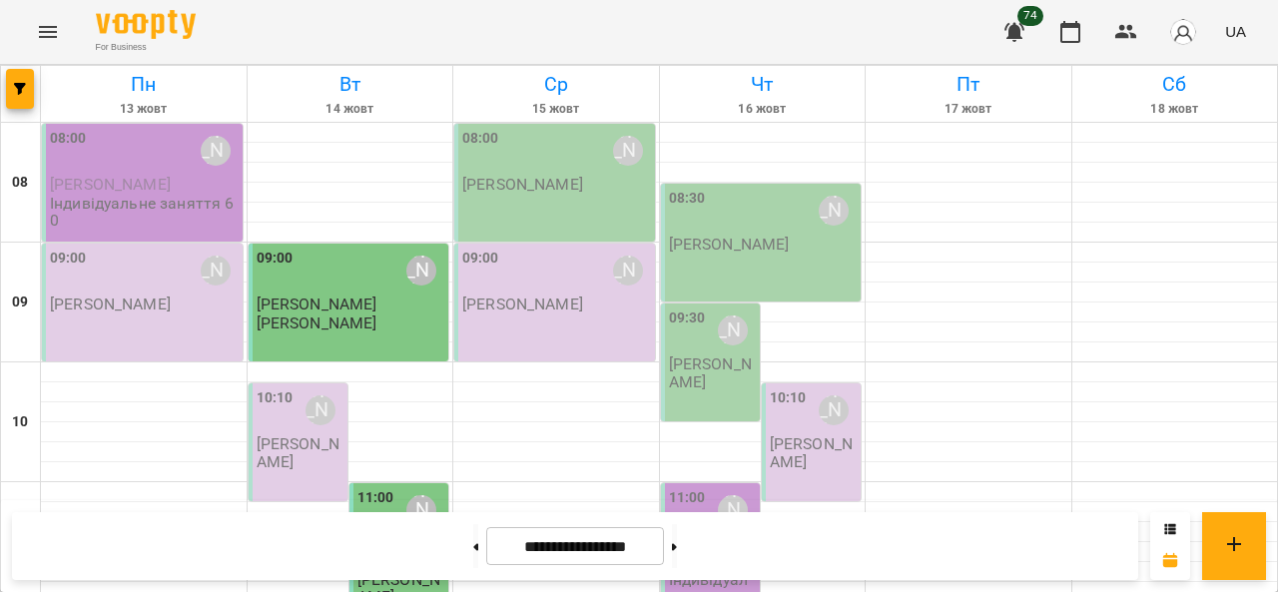
click at [128, 189] on span "Ломаєва Наталія" at bounding box center [110, 184] width 121 height 19
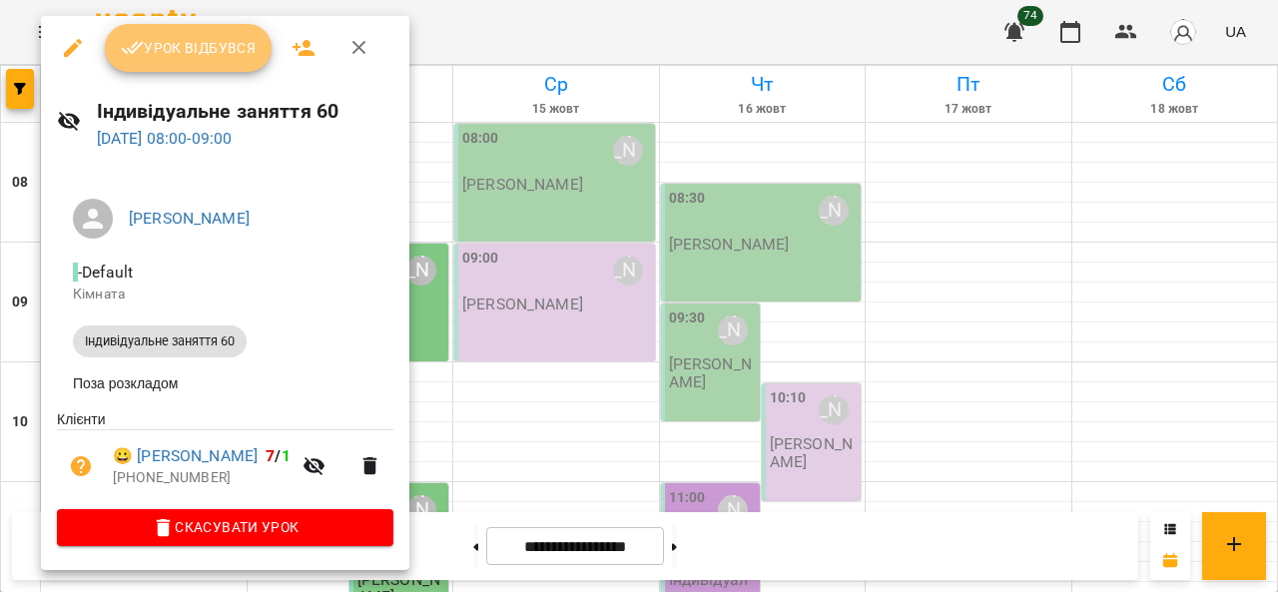
click at [173, 56] on span "Урок відбувся" at bounding box center [189, 48] width 136 height 24
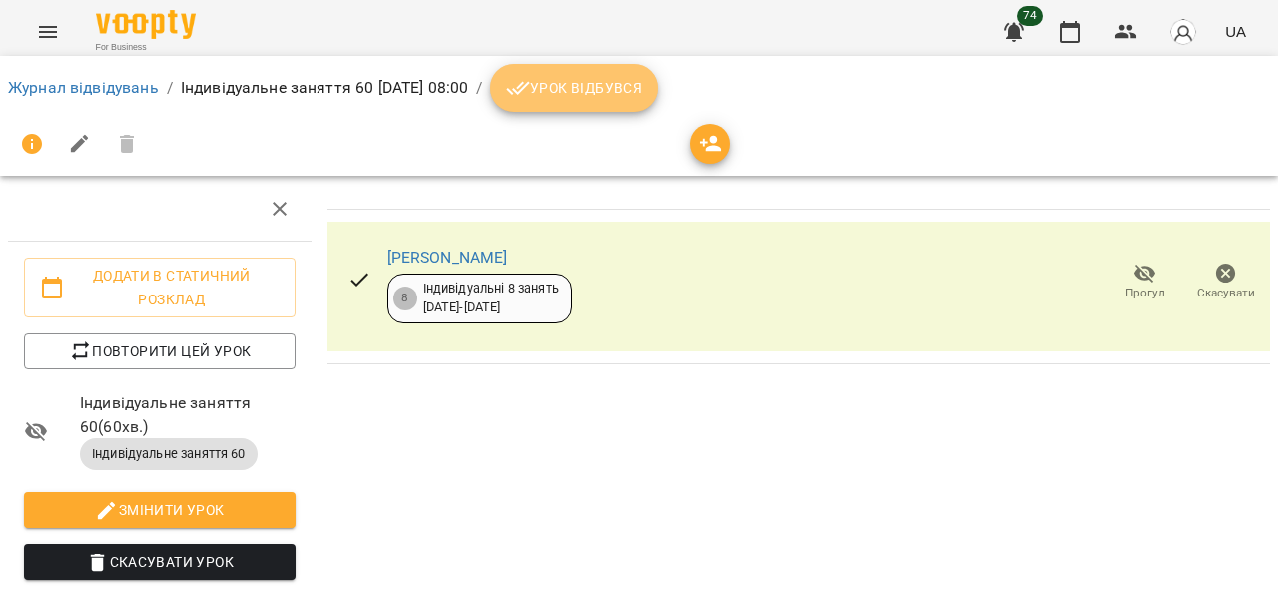
click at [658, 100] on button "Урок відбувся" at bounding box center [574, 88] width 168 height 48
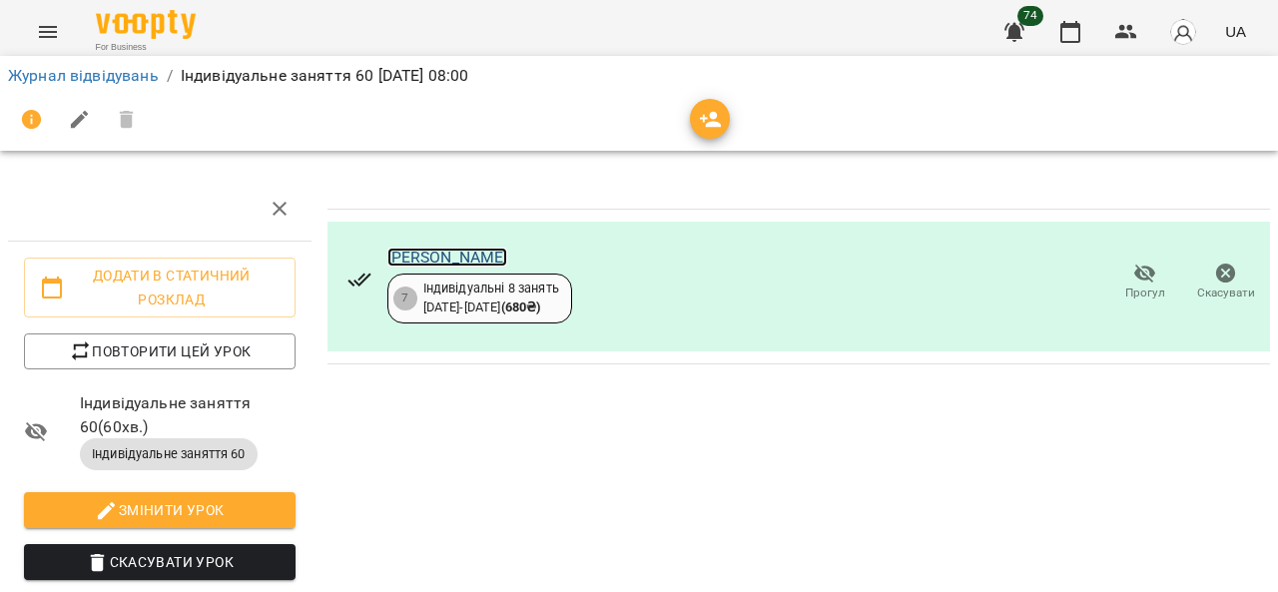
click at [471, 254] on link "[PERSON_NAME]" at bounding box center [448, 257] width 121 height 19
click at [104, 78] on link "Журнал відвідувань" at bounding box center [83, 75] width 151 height 19
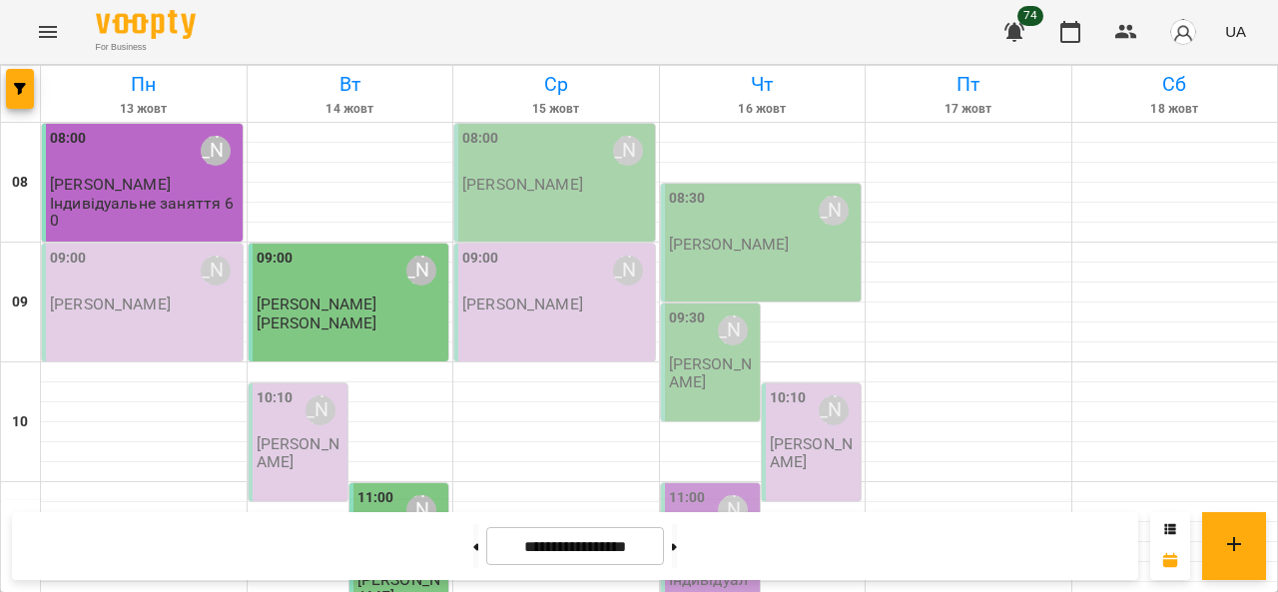
scroll to position [400, 0]
click at [395, 534] on span "Кролівець Артем" at bounding box center [399, 552] width 83 height 36
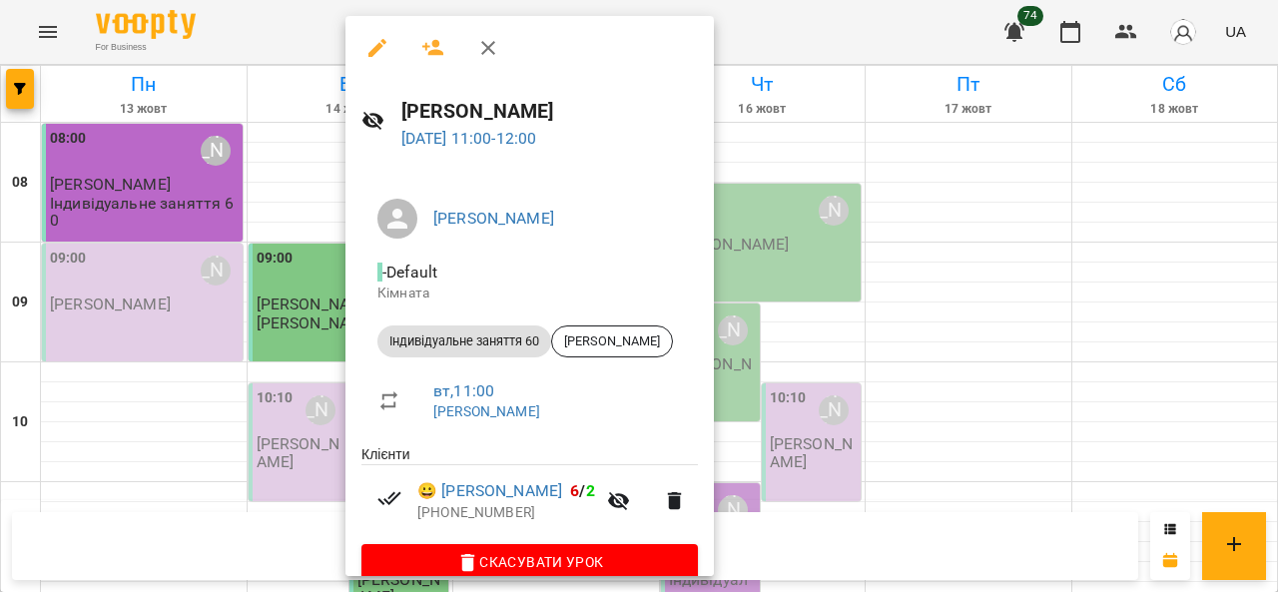
click at [237, 29] on div at bounding box center [639, 296] width 1278 height 592
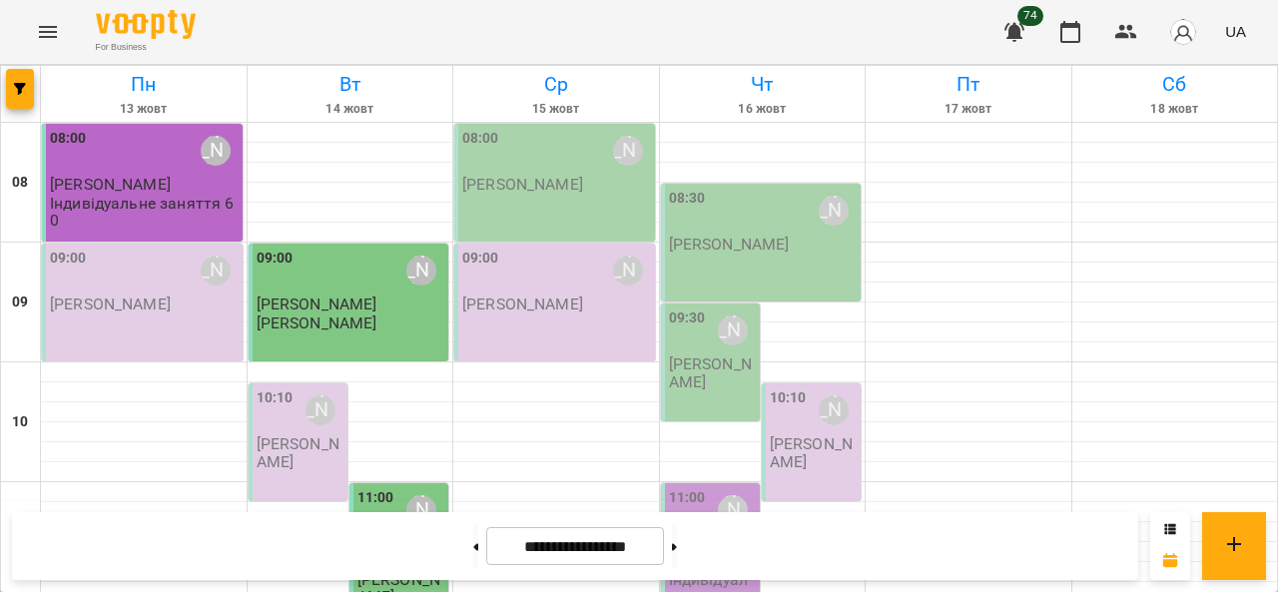
scroll to position [0, 0]
click at [157, 184] on span "Ломаєва Наталія" at bounding box center [110, 184] width 121 height 19
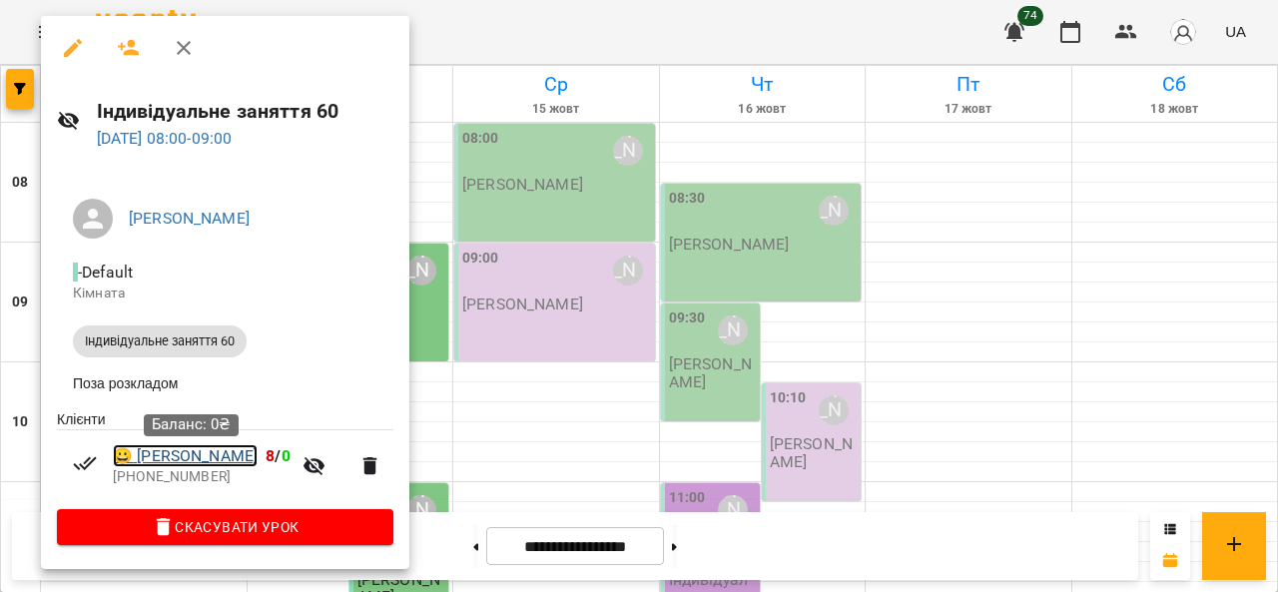
click at [209, 455] on link "😀 Ломаєва Наталія" at bounding box center [185, 456] width 145 height 24
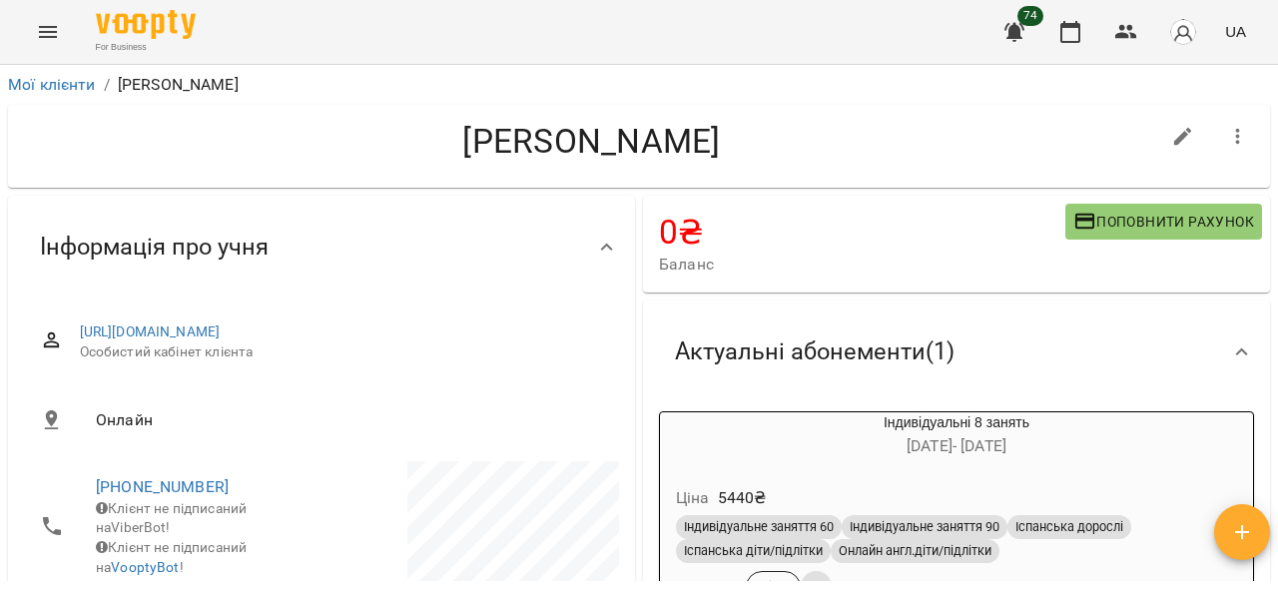
click at [46, 34] on icon "Menu" at bounding box center [48, 32] width 24 height 24
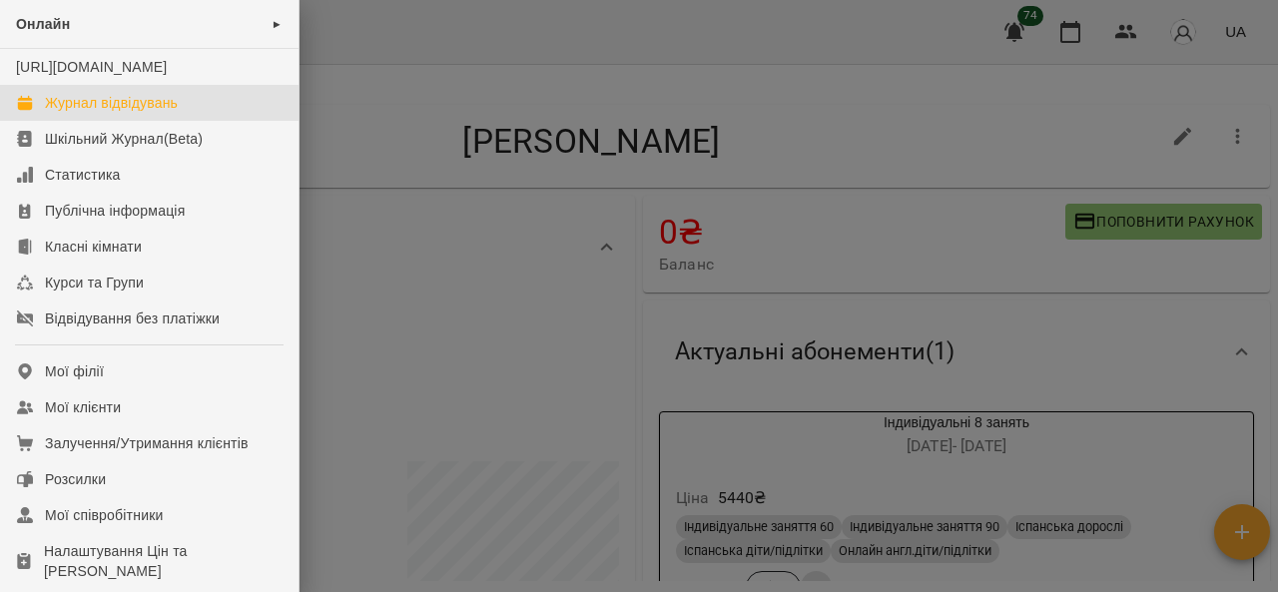
click at [62, 113] on div "Журнал відвідувань" at bounding box center [111, 103] width 133 height 20
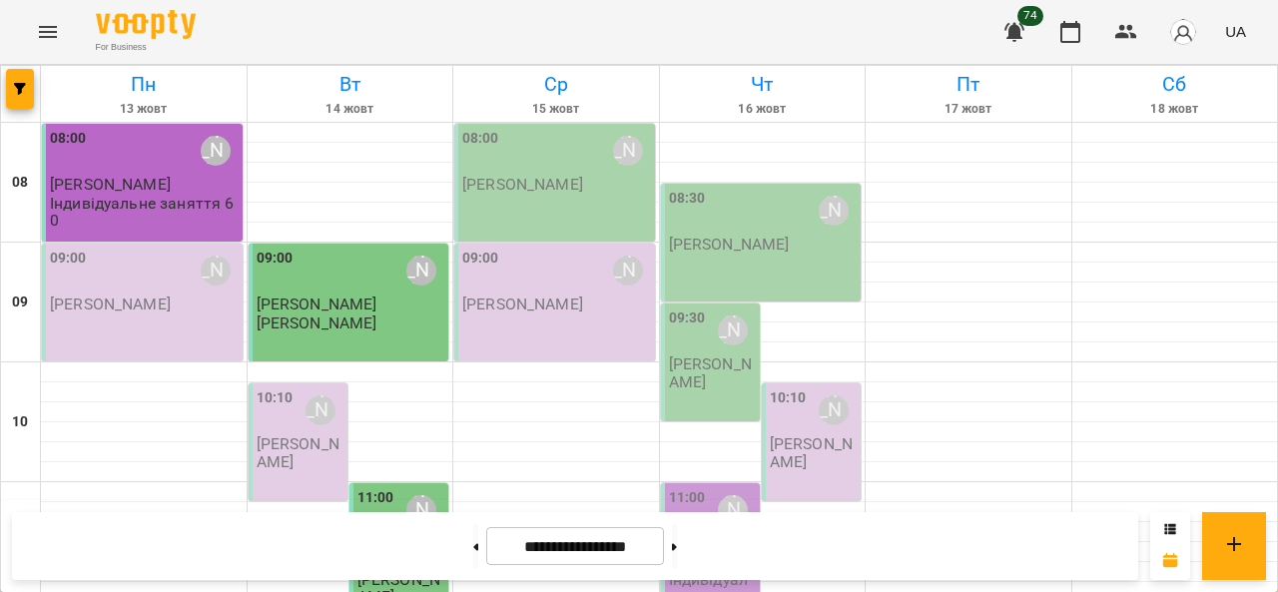
click at [56, 30] on icon "Menu" at bounding box center [48, 32] width 24 height 24
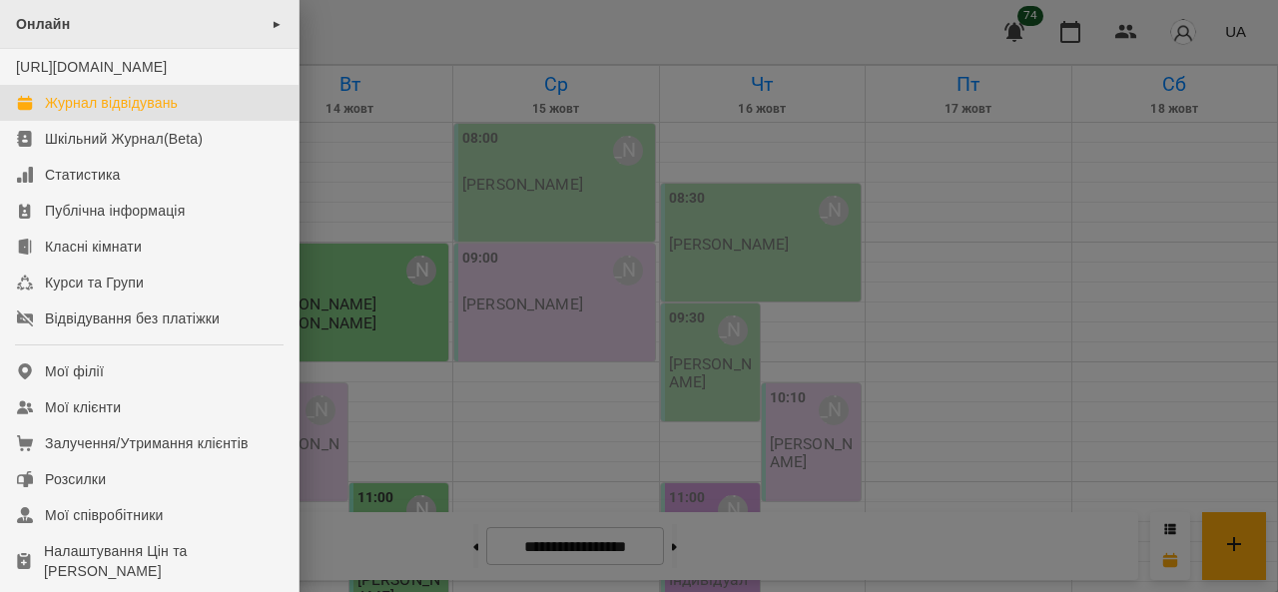
click at [274, 21] on span "►" at bounding box center [277, 24] width 11 height 16
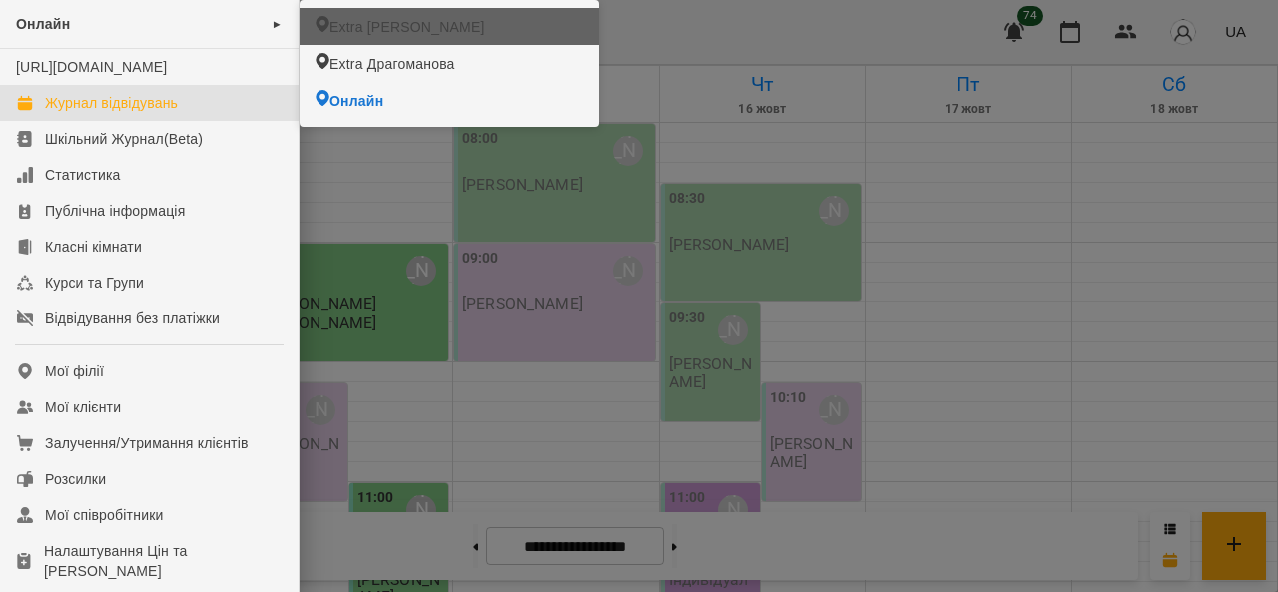
click at [332, 26] on li "Extra [PERSON_NAME]" at bounding box center [450, 26] width 300 height 37
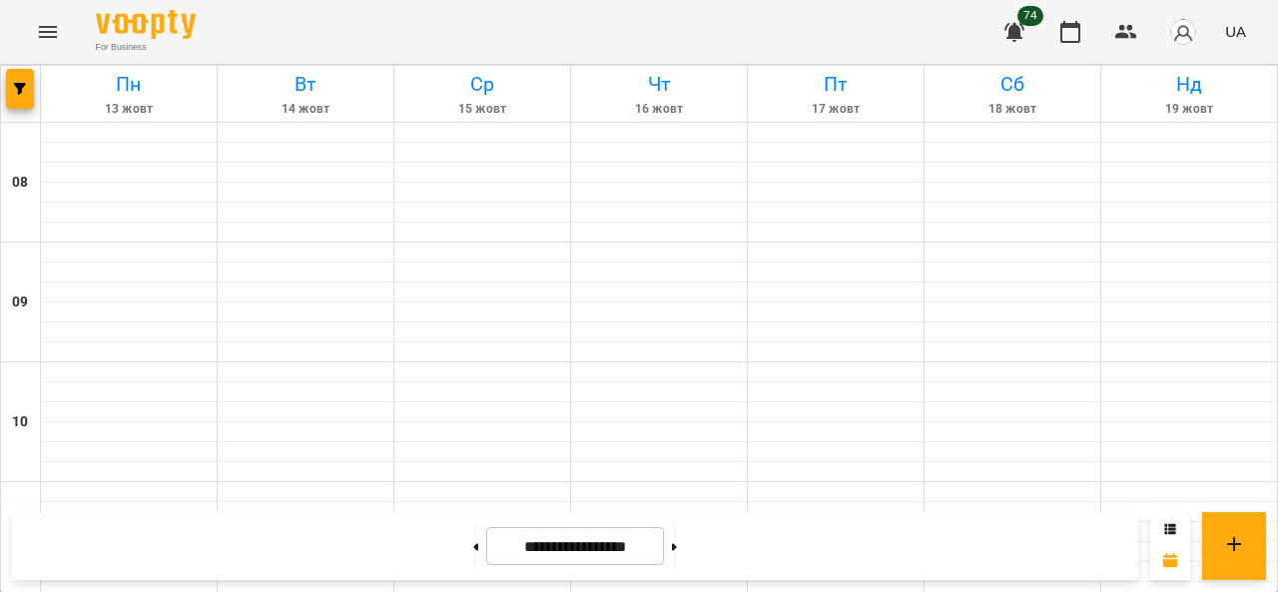
click at [62, 33] on button "Menu" at bounding box center [48, 32] width 48 height 48
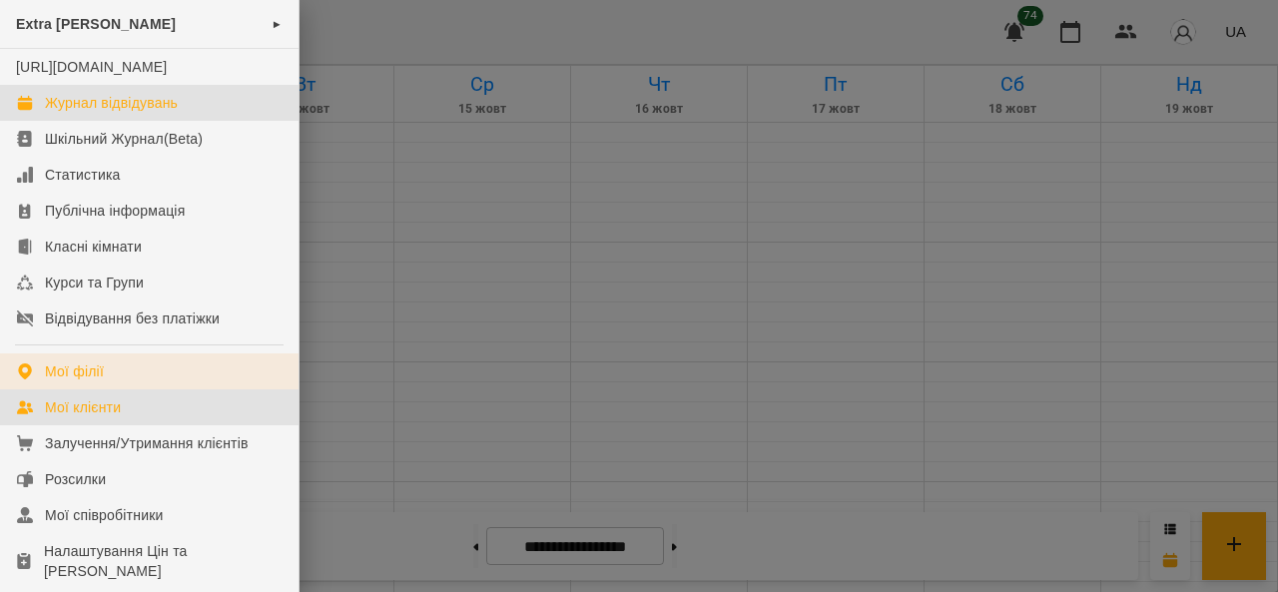
drag, startPoint x: 77, startPoint y: 431, endPoint x: 175, endPoint y: 389, distance: 106.9
click at [78, 417] on div "Мої клієнти" at bounding box center [83, 408] width 76 height 20
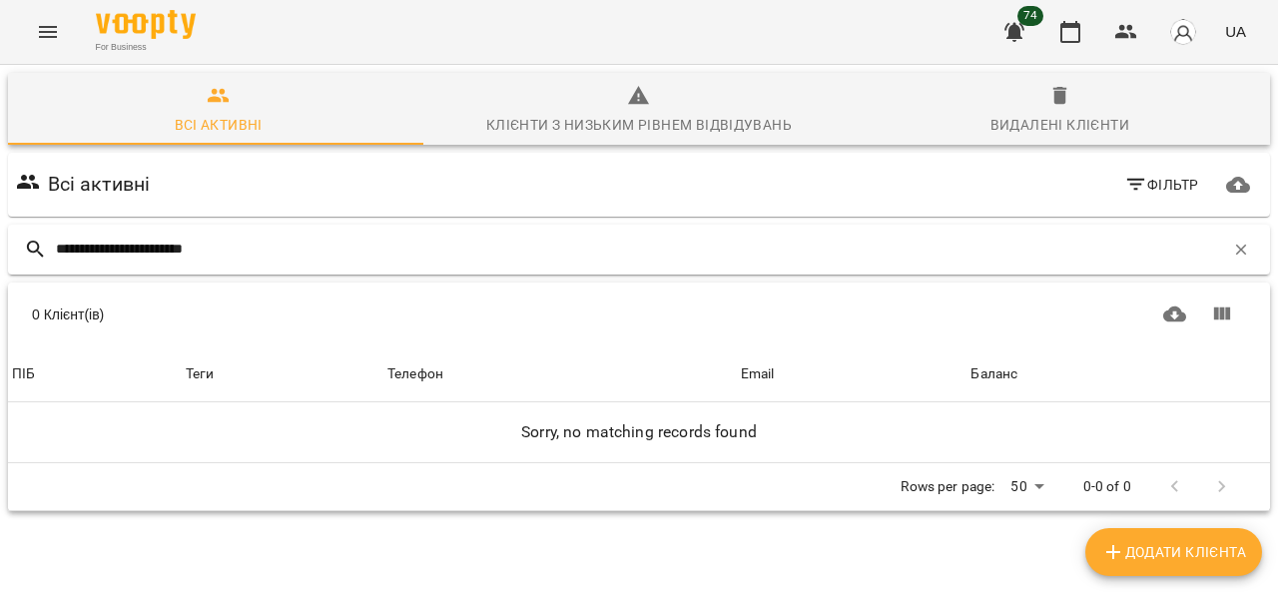
drag, startPoint x: 298, startPoint y: 249, endPoint x: 176, endPoint y: 246, distance: 121.9
click at [176, 246] on input "**********" at bounding box center [640, 249] width 1169 height 33
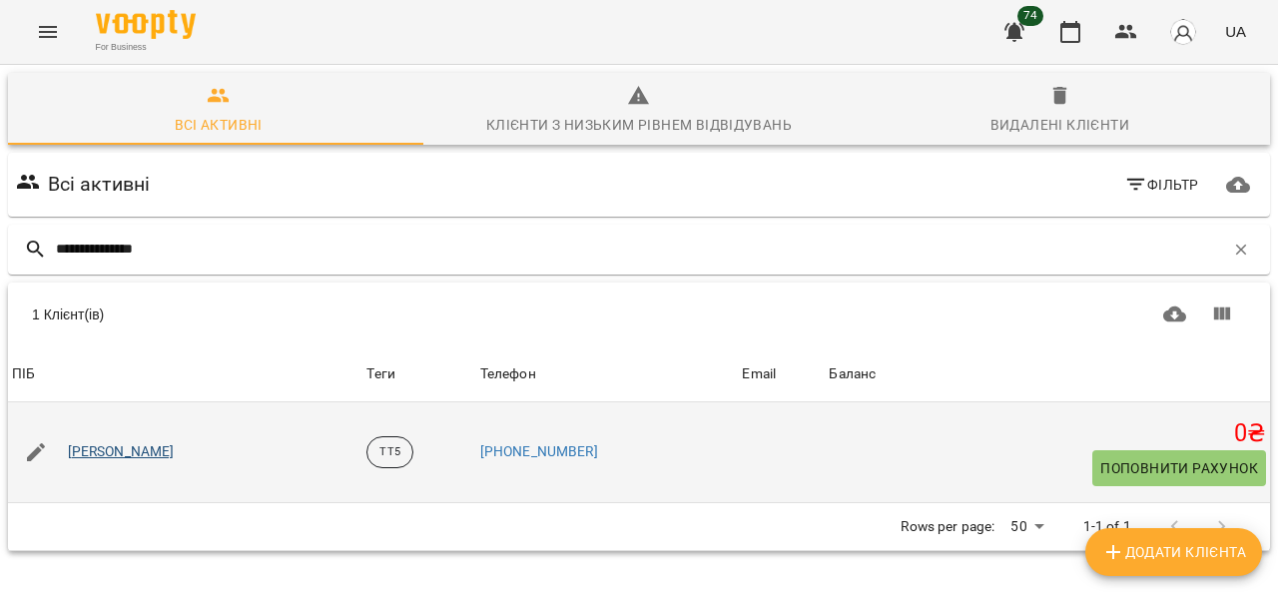
type input "**********"
click at [108, 446] on link "Тимошенко Марія" at bounding box center [121, 452] width 107 height 20
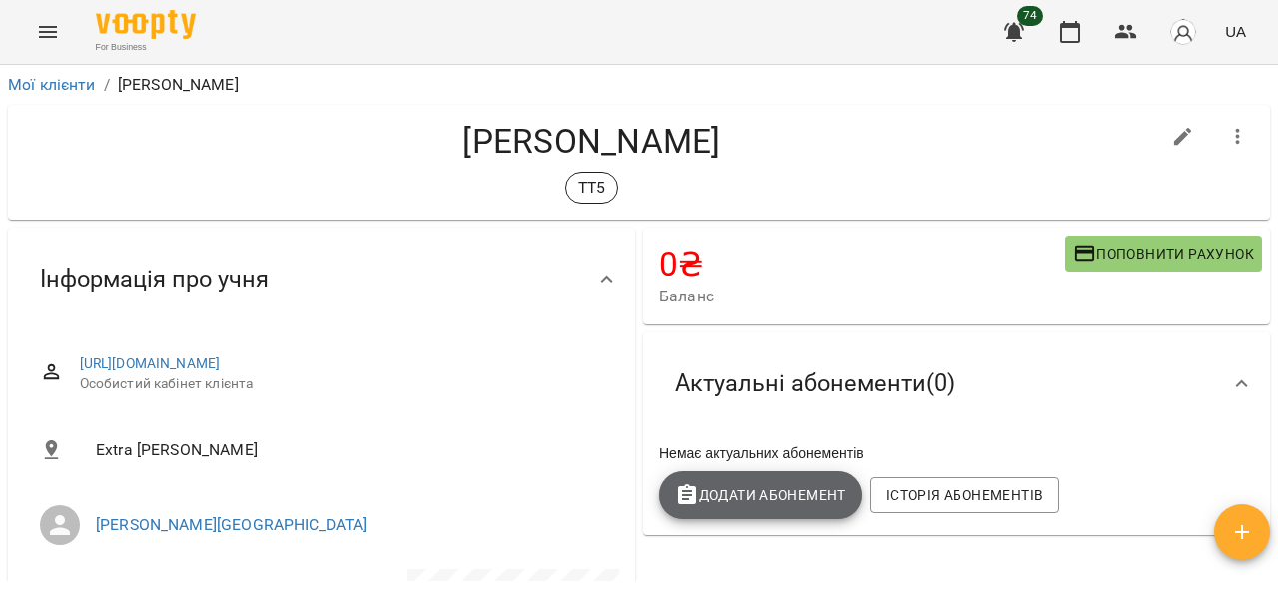
click at [722, 502] on span "Додати Абонемент" at bounding box center [760, 495] width 171 height 24
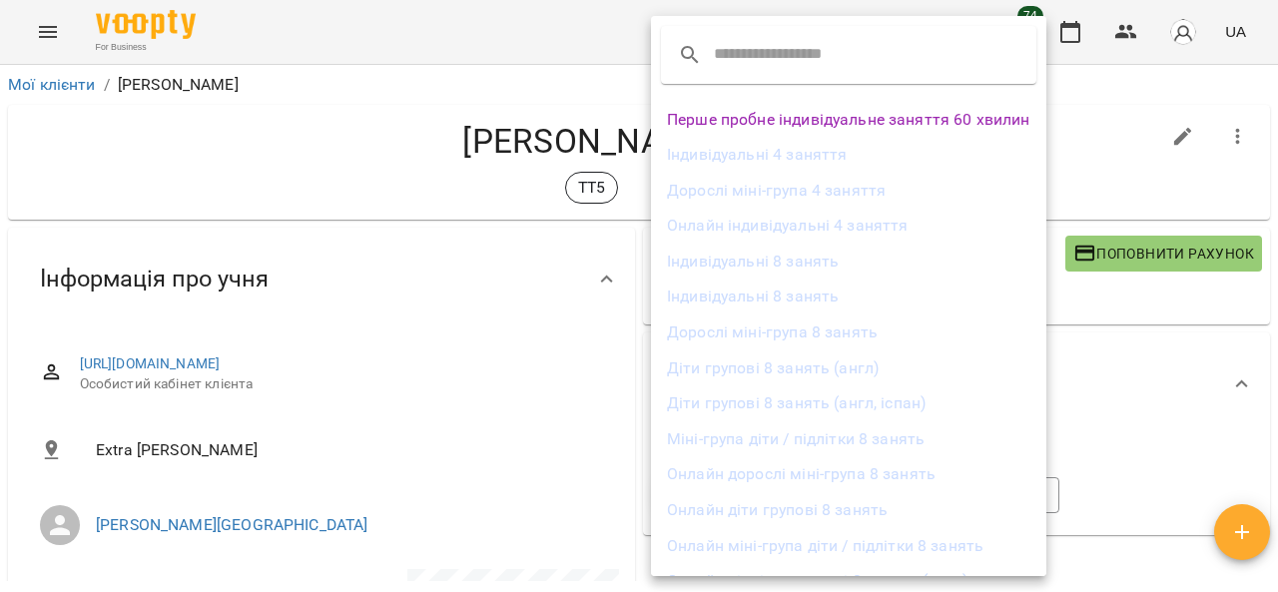
click at [785, 412] on li "Діти групові 8 занять (англ, іспан)" at bounding box center [849, 404] width 396 height 36
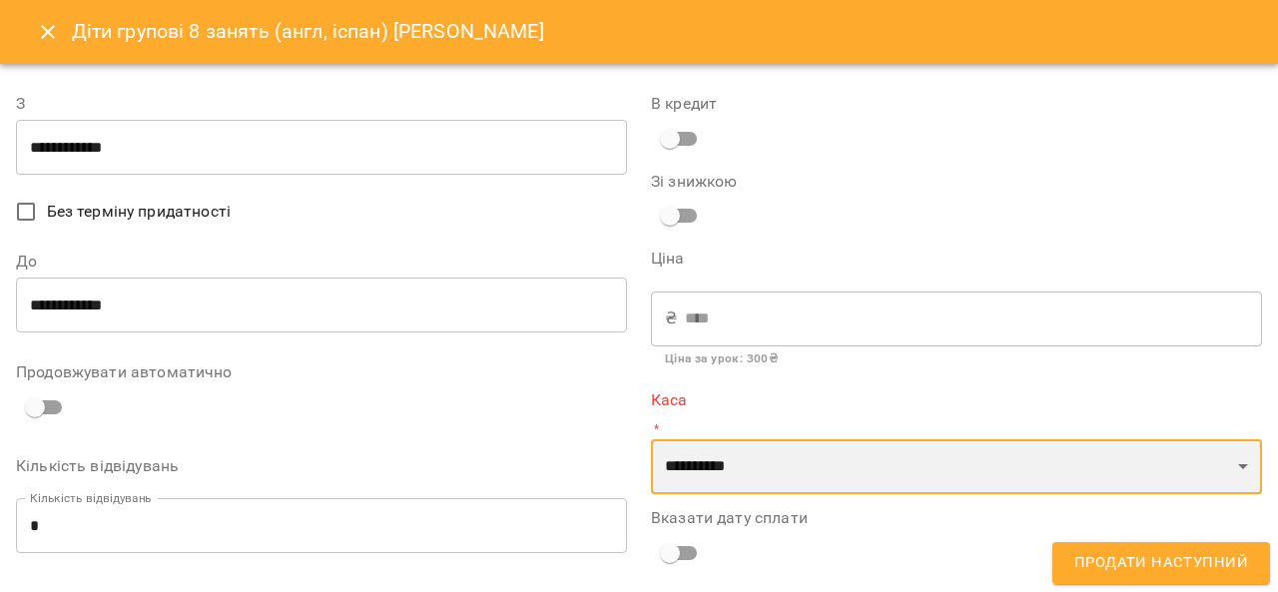
click at [748, 489] on select "**********" at bounding box center [956, 467] width 611 height 56
select select "****"
click at [651, 439] on select "**********" at bounding box center [956, 467] width 611 height 56
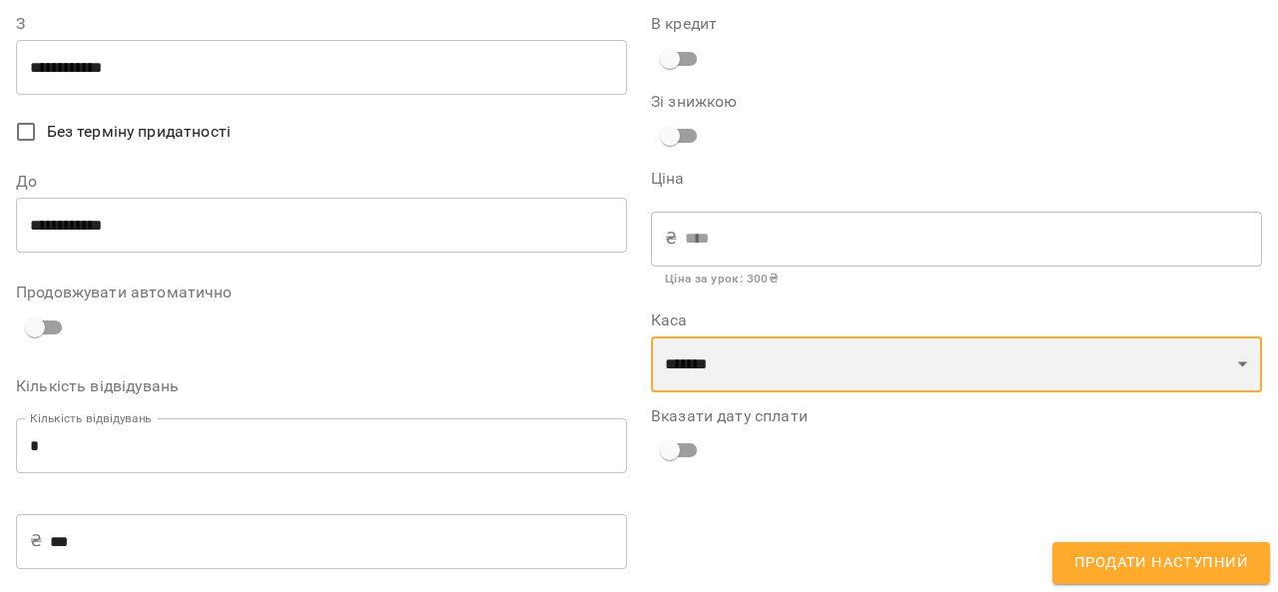
scroll to position [100, 0]
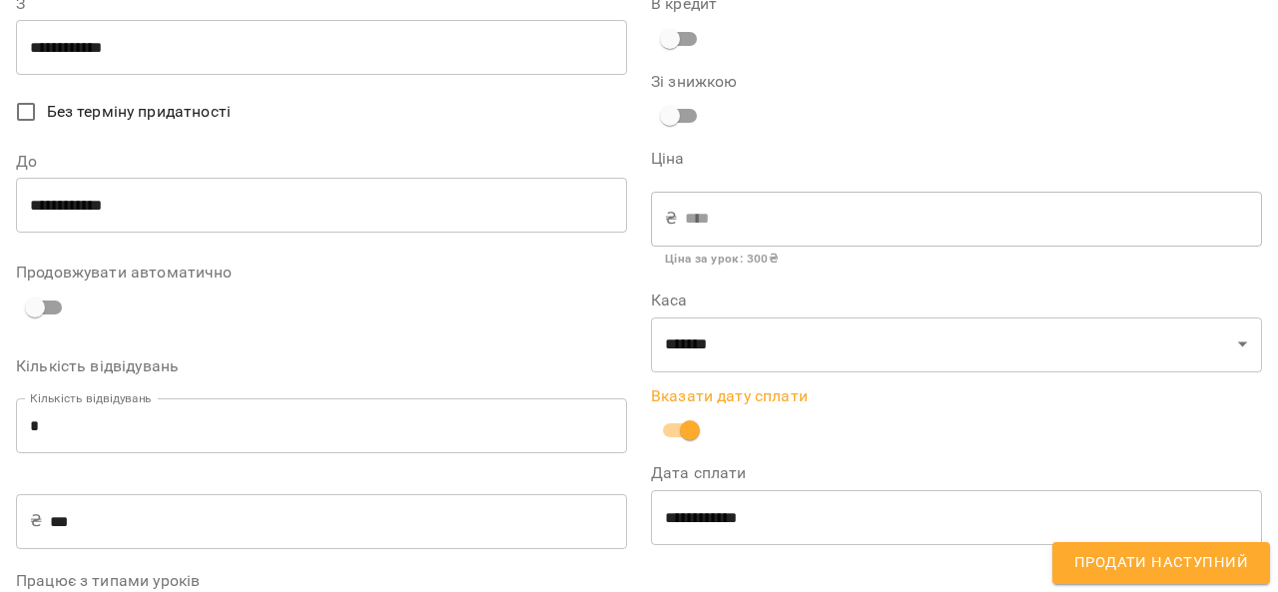
click at [101, 55] on input "**********" at bounding box center [321, 48] width 611 height 56
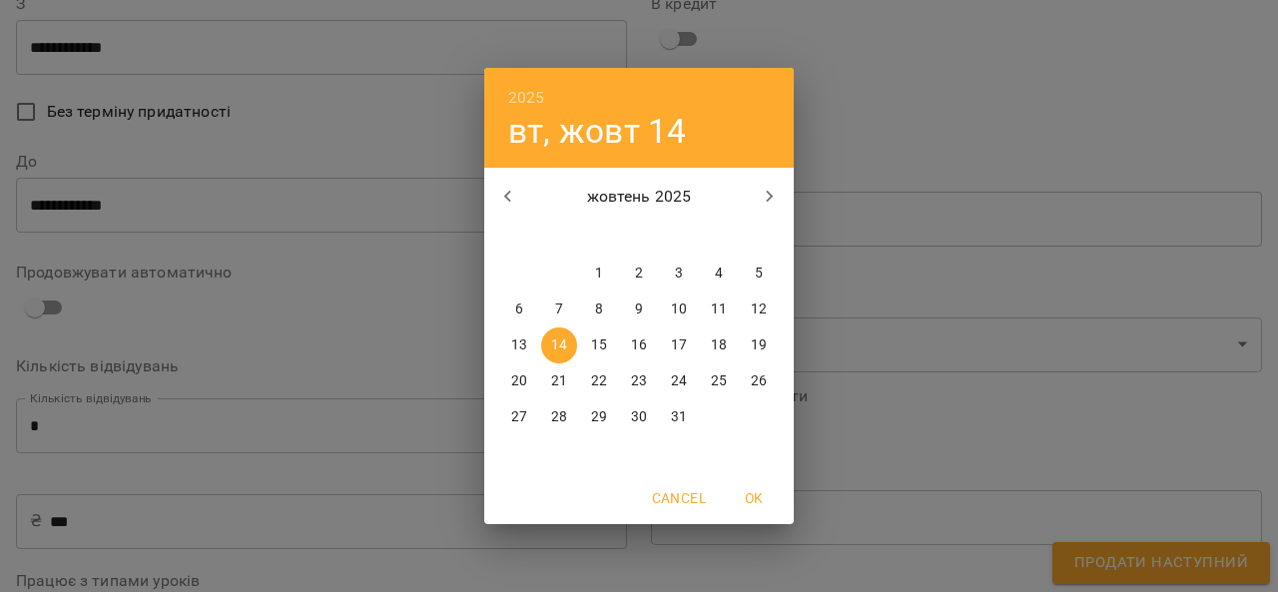
click at [521, 341] on p "13" at bounding box center [519, 346] width 16 height 20
type input "**********"
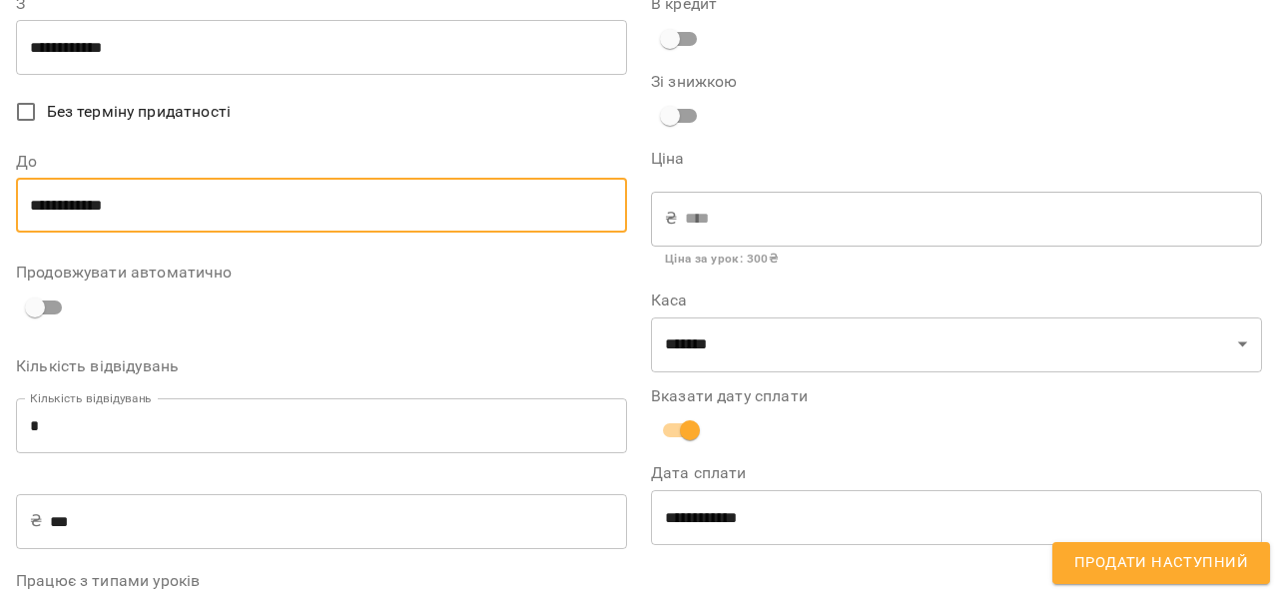
click at [134, 218] on input "**********" at bounding box center [321, 206] width 611 height 56
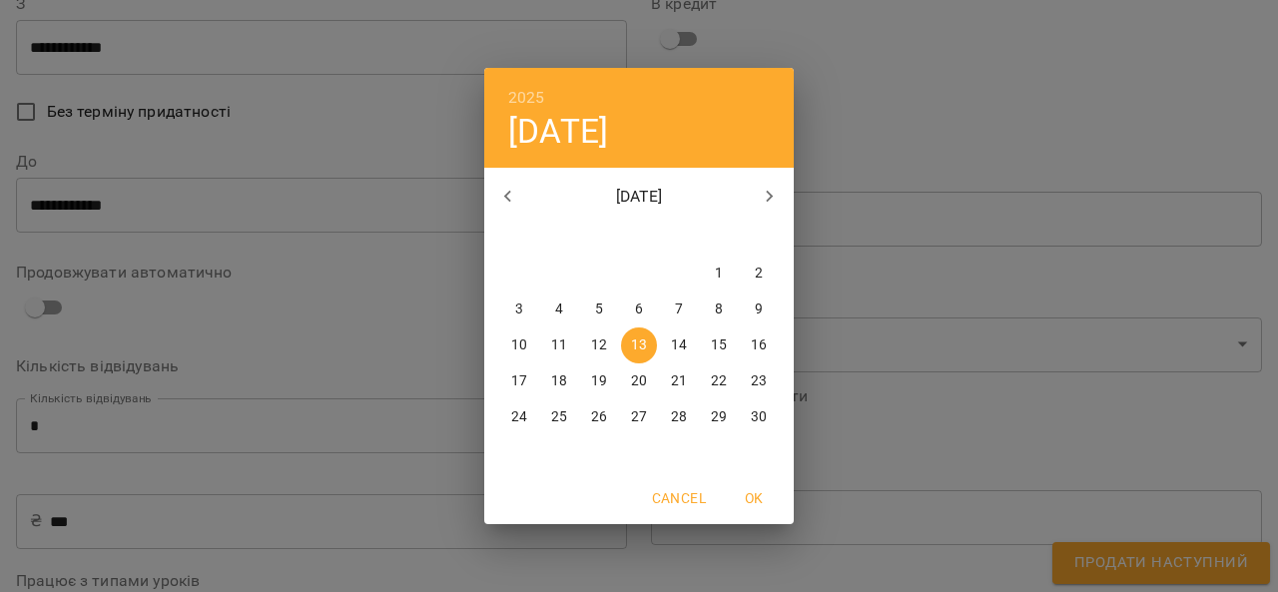
click at [594, 309] on span "5" at bounding box center [599, 310] width 36 height 20
type input "**********"
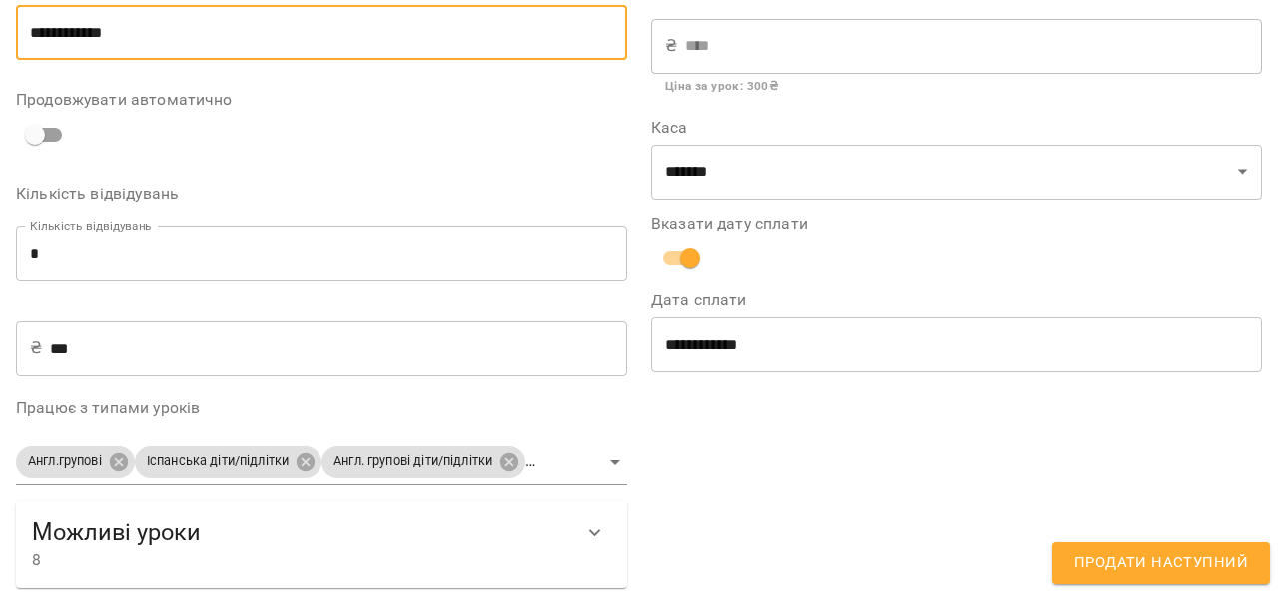
scroll to position [284, 0]
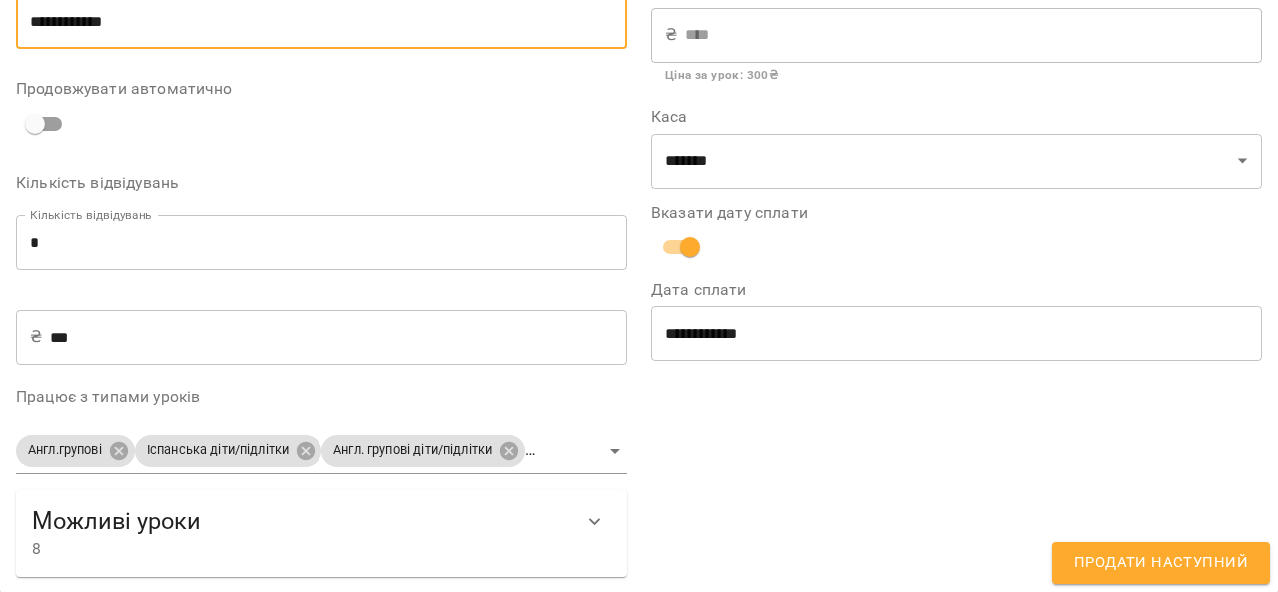
click at [1168, 559] on span "Продати наступний" at bounding box center [1162, 563] width 174 height 26
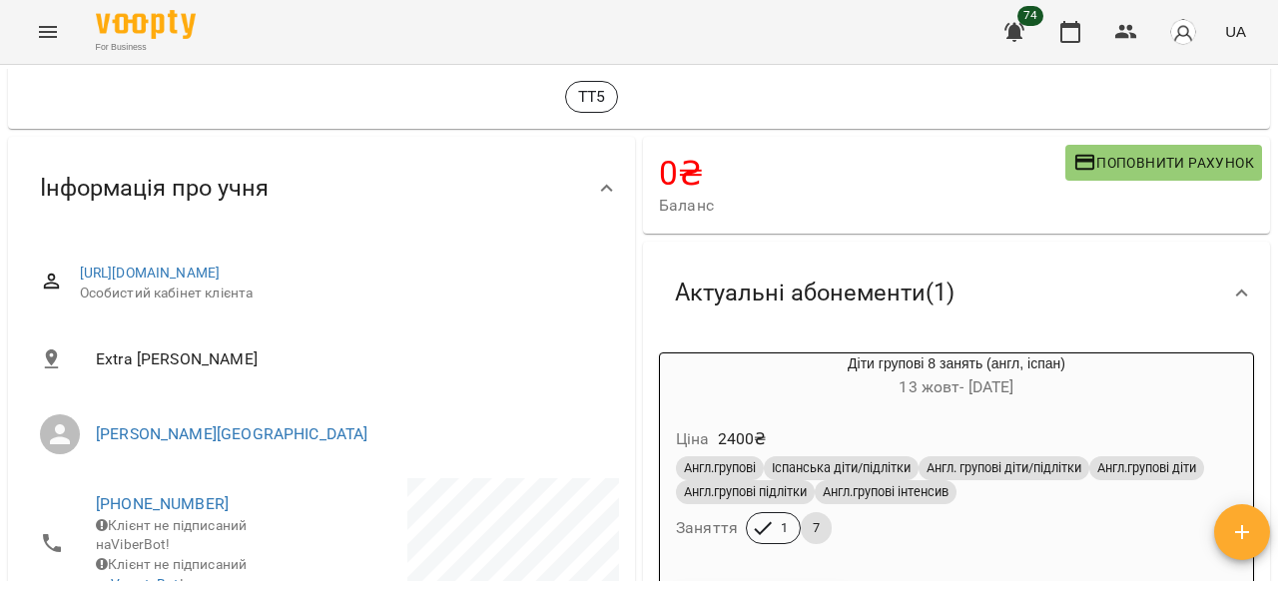
scroll to position [0, 0]
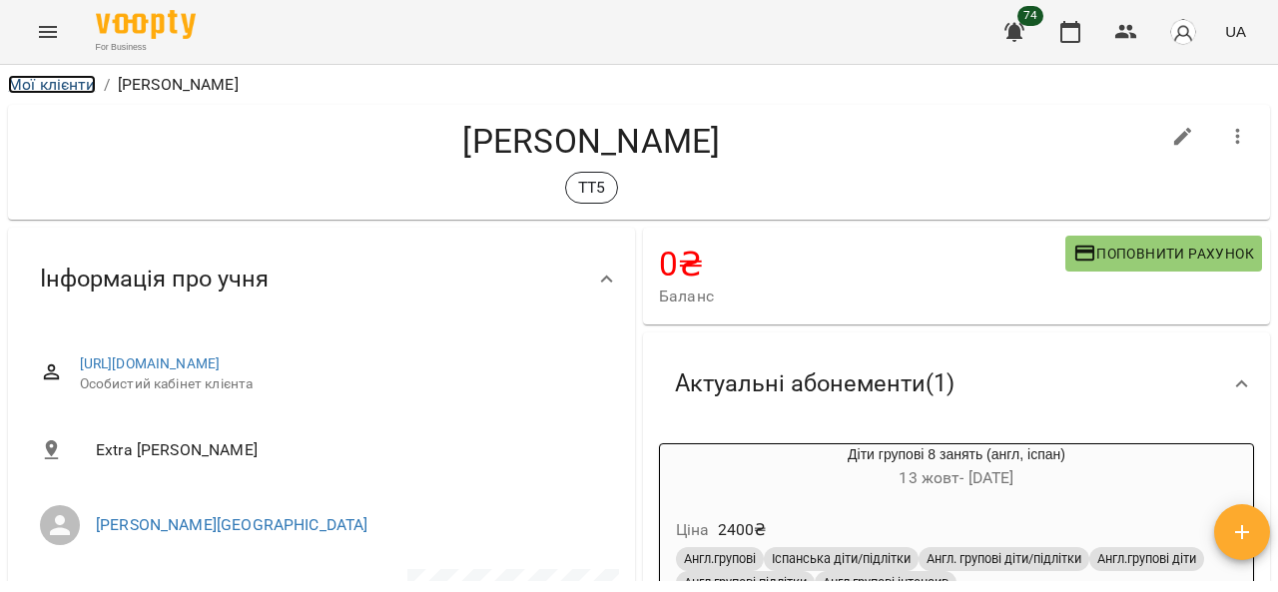
drag, startPoint x: 32, startPoint y: 88, endPoint x: 79, endPoint y: 7, distance: 93.5
click at [32, 87] on link "Мої клієнти" at bounding box center [52, 84] width 88 height 19
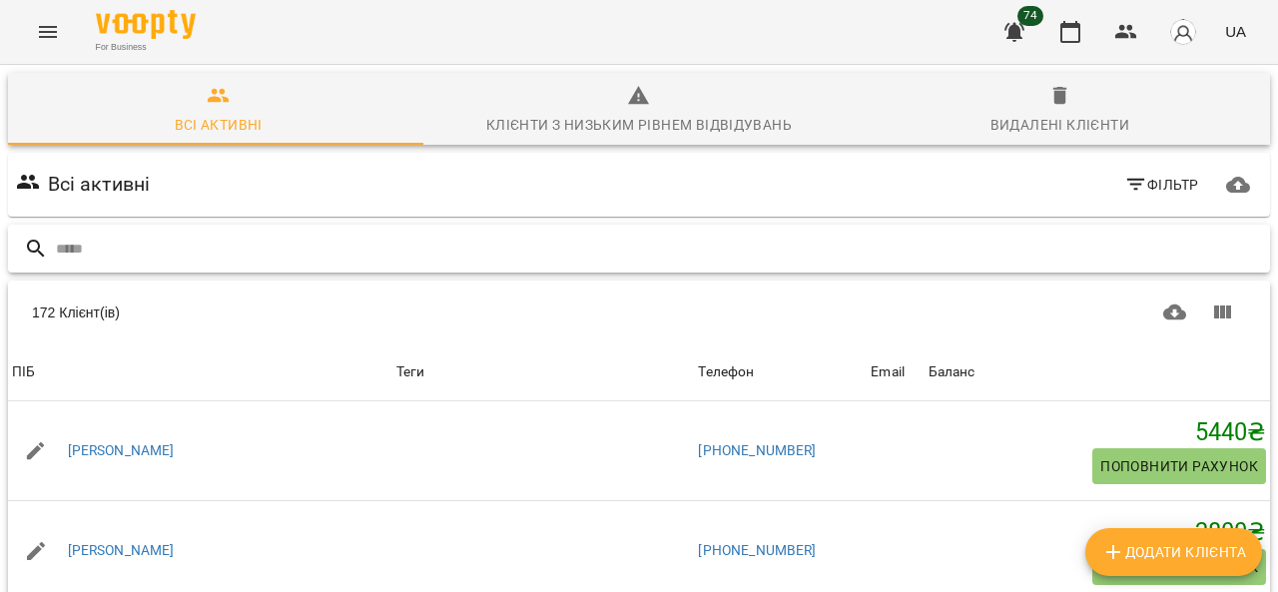
paste input "**********"
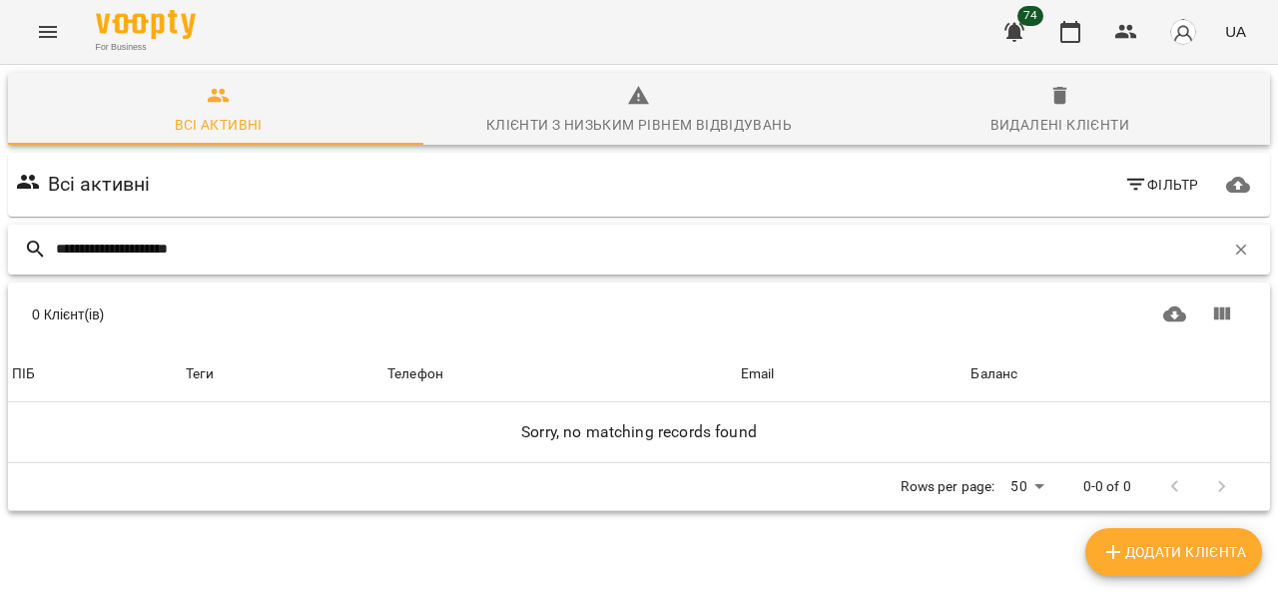
drag, startPoint x: 228, startPoint y: 243, endPoint x: 181, endPoint y: 243, distance: 46.9
click at [181, 243] on input "**********" at bounding box center [640, 249] width 1169 height 33
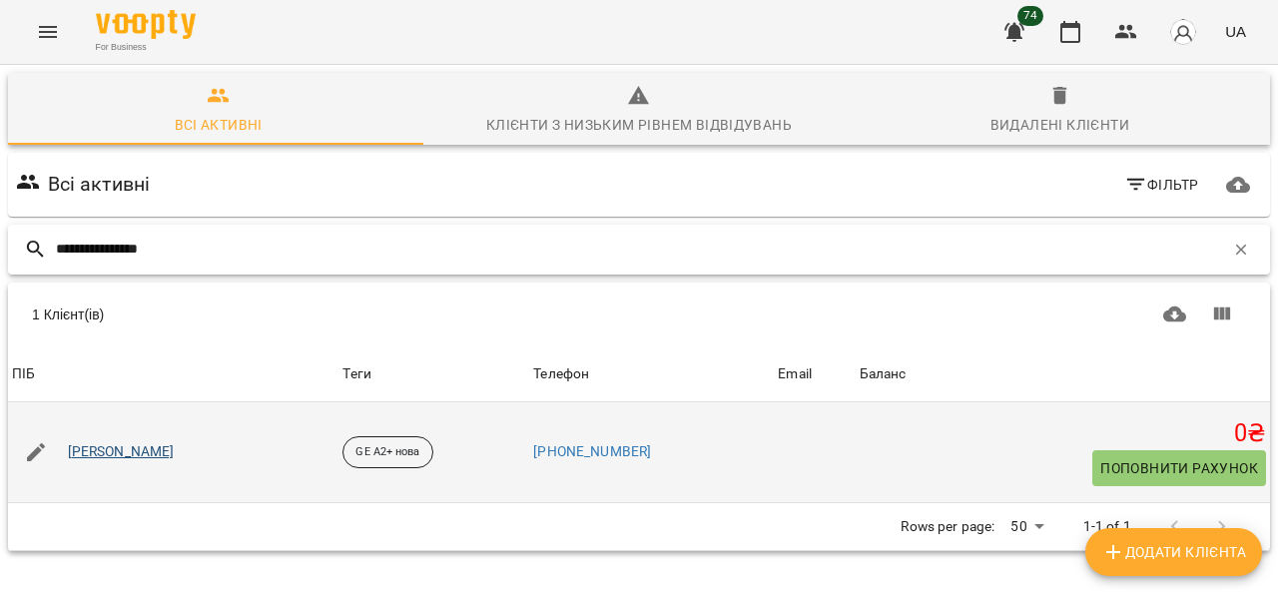
type input "**********"
click at [162, 447] on link "Лопата Олександр" at bounding box center [121, 452] width 107 height 20
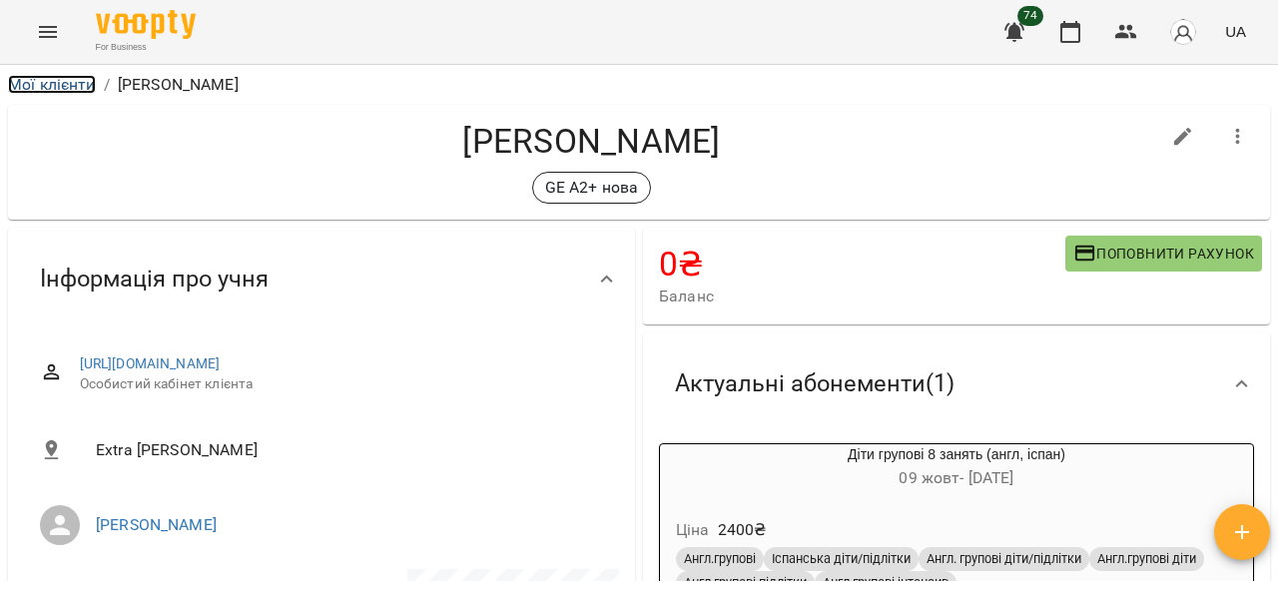
click at [41, 79] on link "Мої клієнти" at bounding box center [52, 84] width 88 height 19
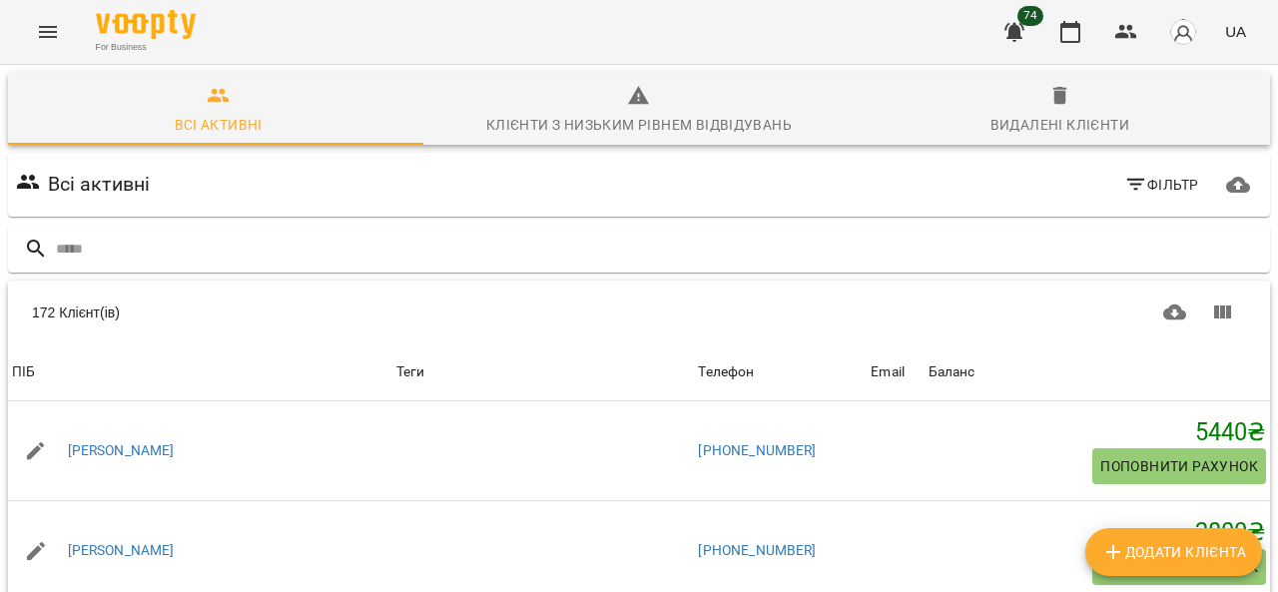
click at [47, 27] on icon "Menu" at bounding box center [48, 32] width 18 height 12
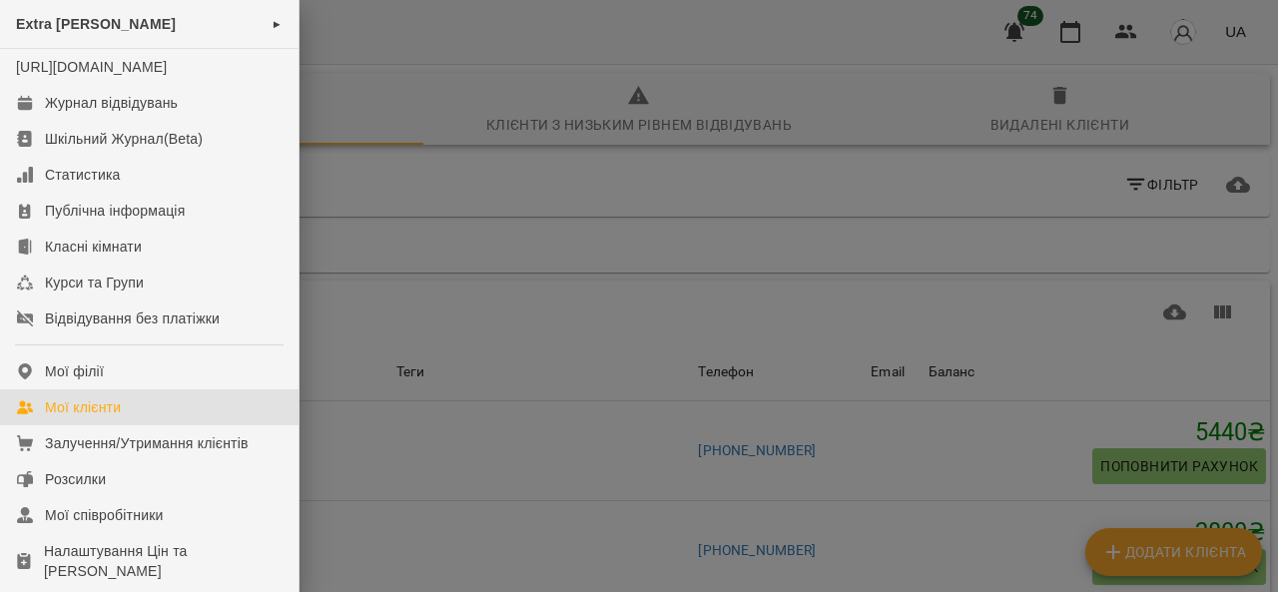
click at [94, 417] on div "Мої клієнти" at bounding box center [83, 408] width 76 height 20
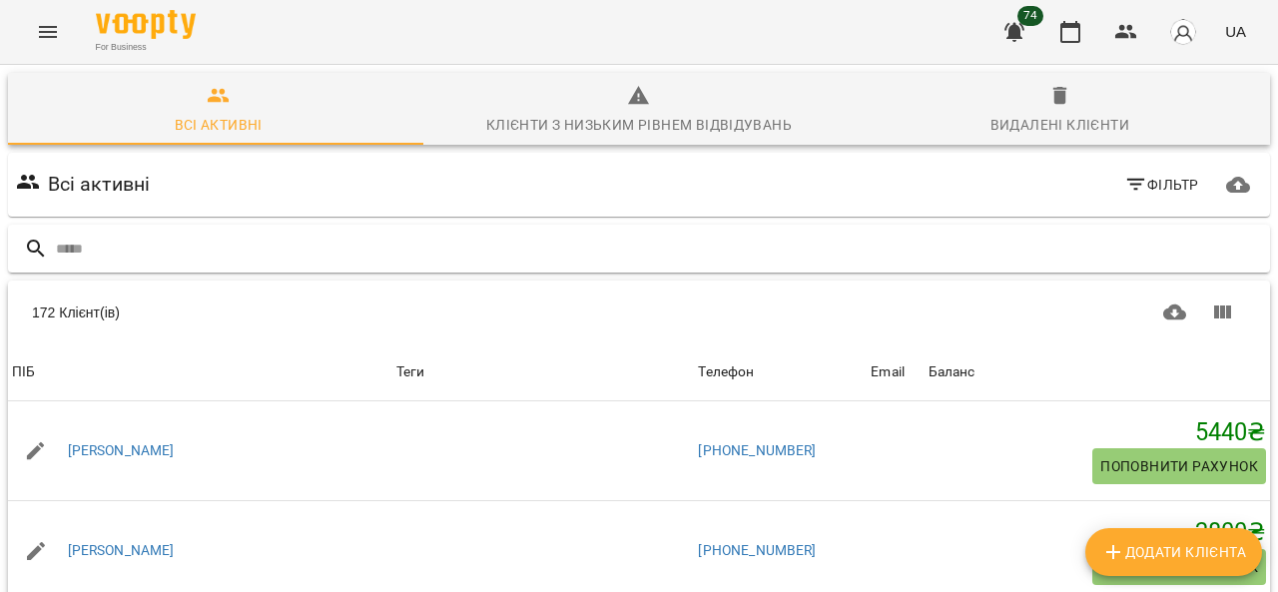
click at [263, 255] on input "text" at bounding box center [659, 249] width 1207 height 33
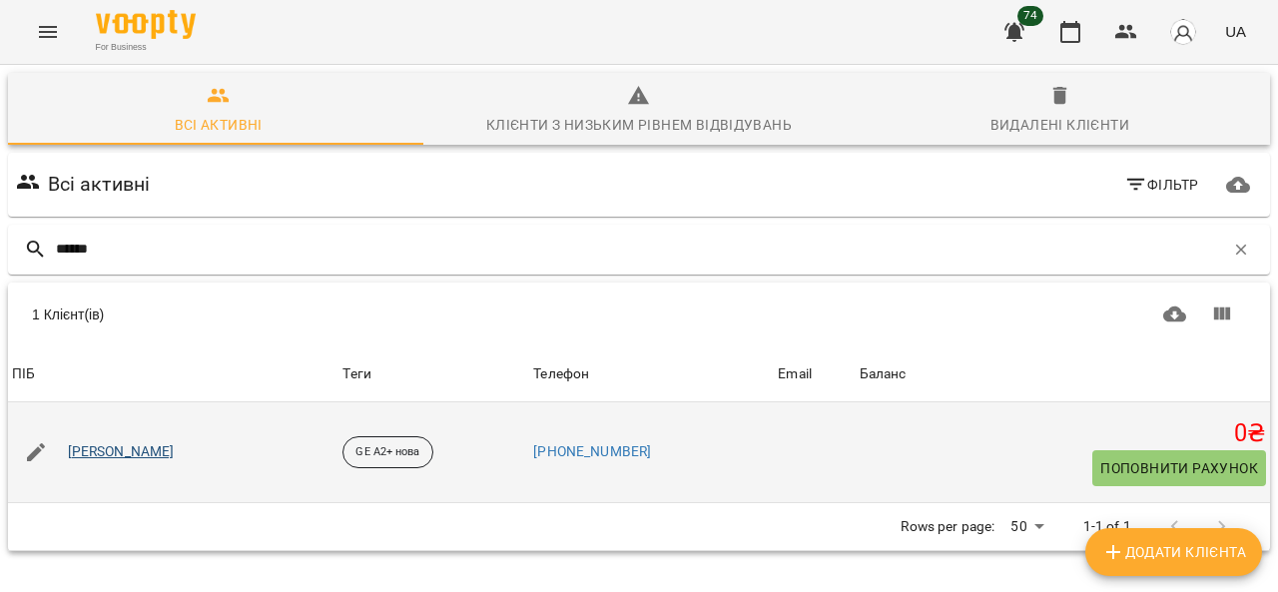
type input "******"
click at [149, 452] on link "[PERSON_NAME]" at bounding box center [121, 452] width 107 height 20
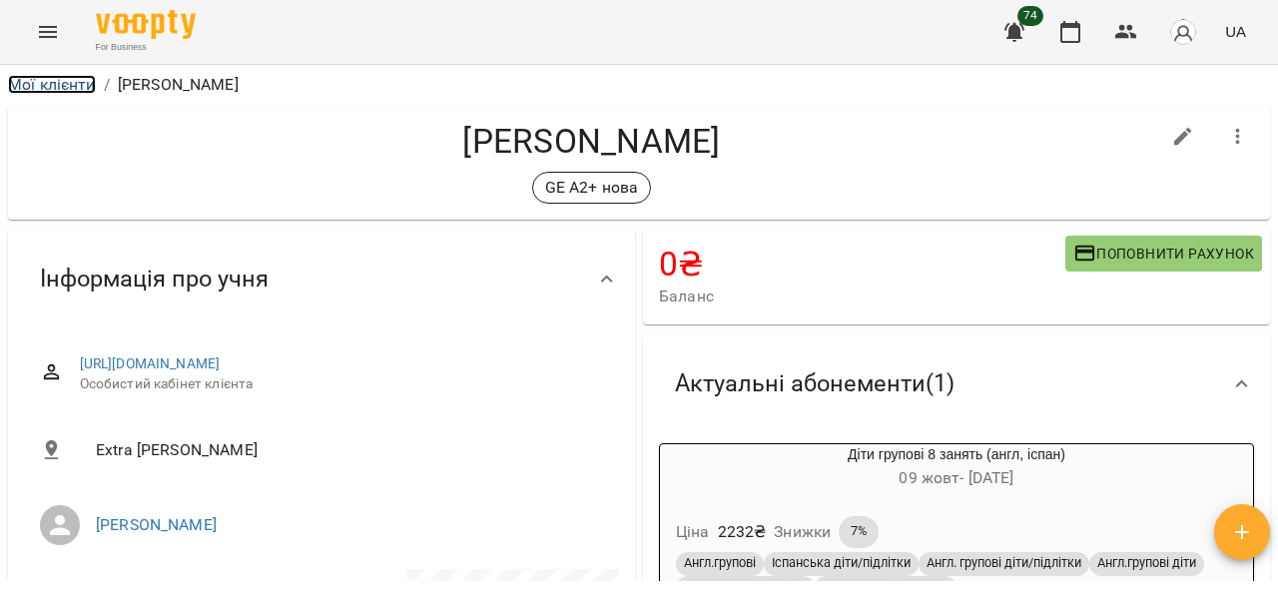
click at [51, 87] on link "Мої клієнти" at bounding box center [52, 84] width 88 height 19
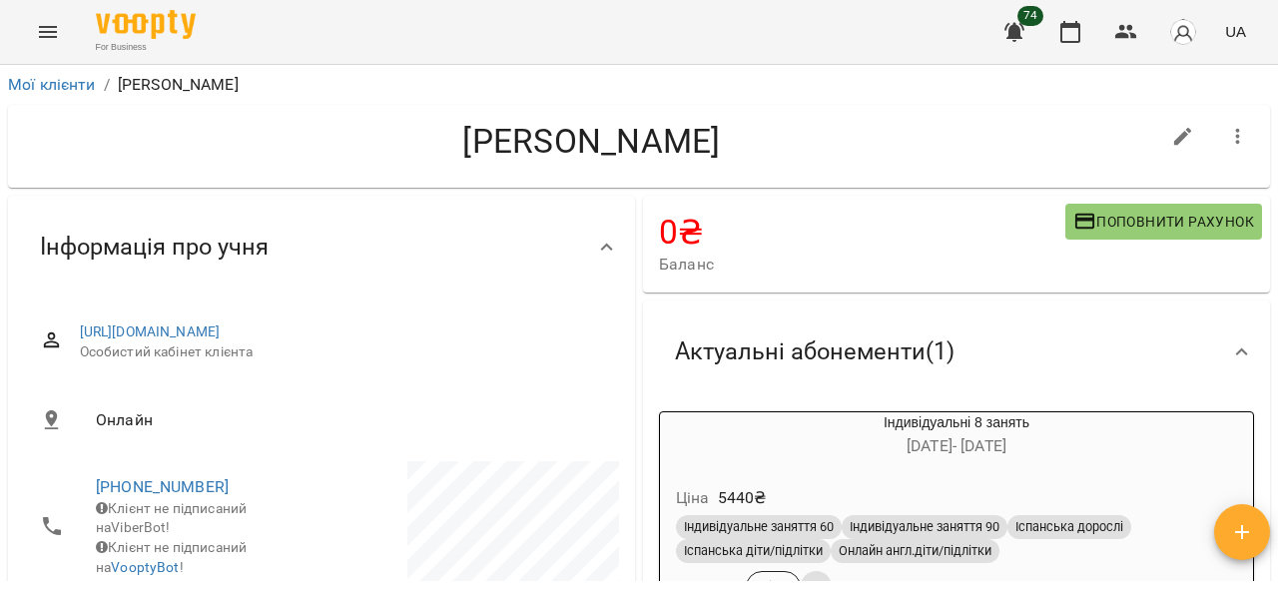
click at [52, 35] on icon "Menu" at bounding box center [48, 32] width 24 height 24
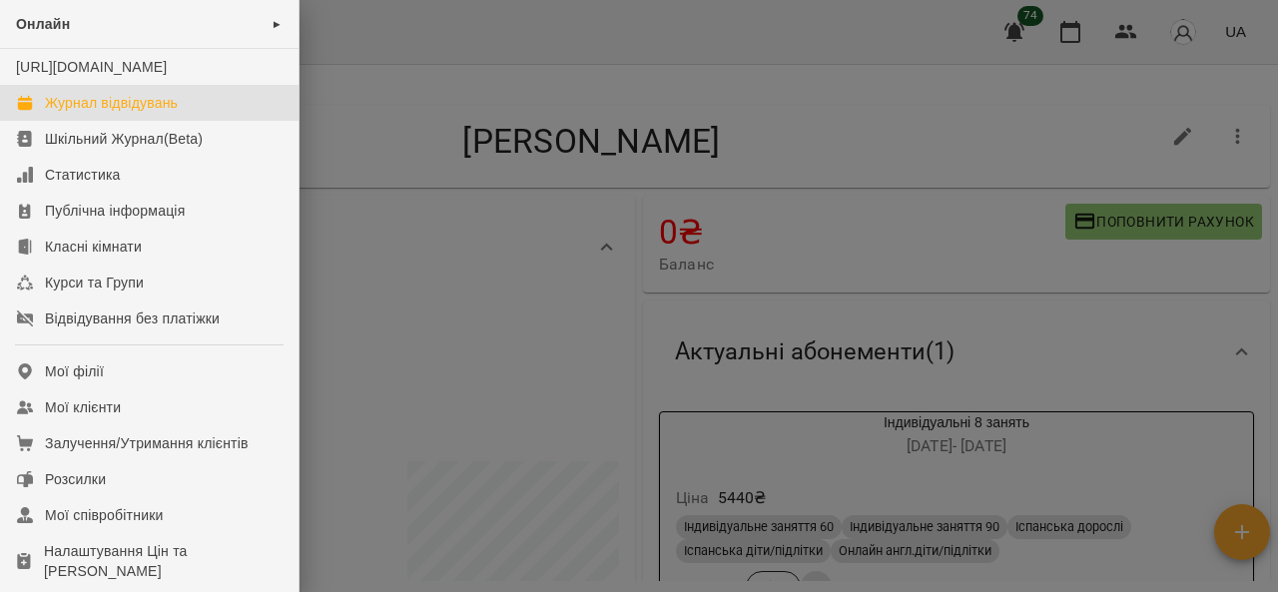
click at [111, 113] on div "Журнал відвідувань" at bounding box center [111, 103] width 133 height 20
